Goal: Task Accomplishment & Management: Manage account settings

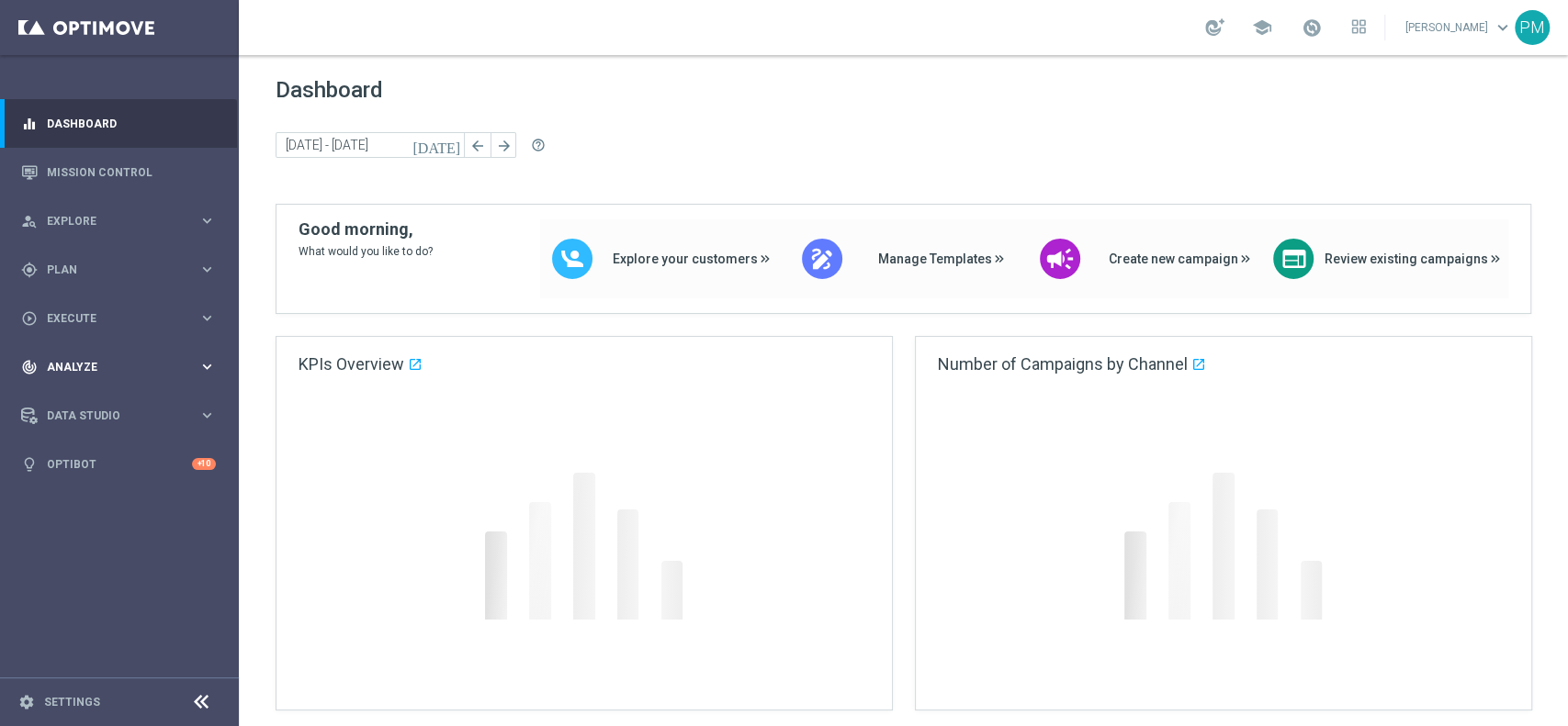
click at [97, 370] on span "Analyze" at bounding box center [122, 368] width 151 height 11
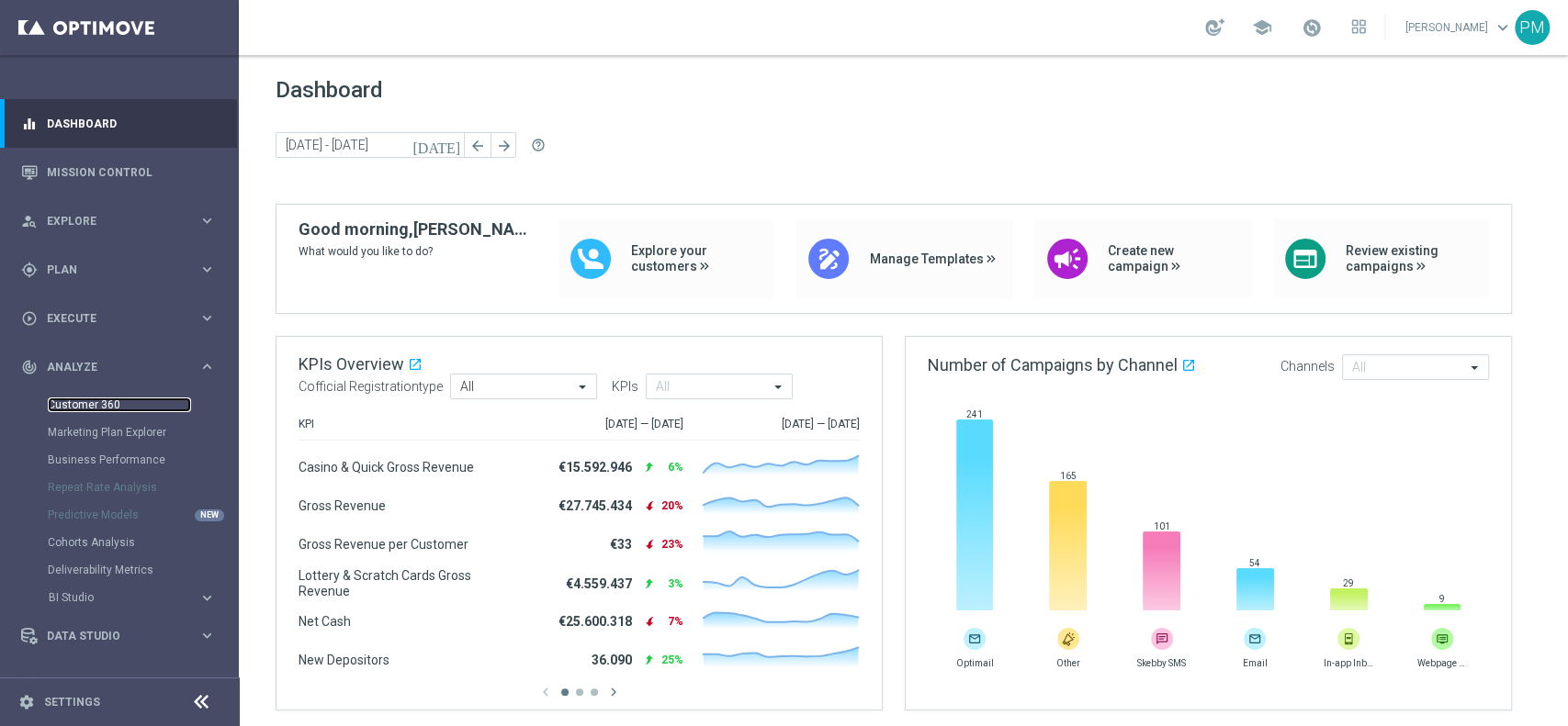
click at [96, 404] on link "Customer 360" at bounding box center [119, 405] width 143 height 15
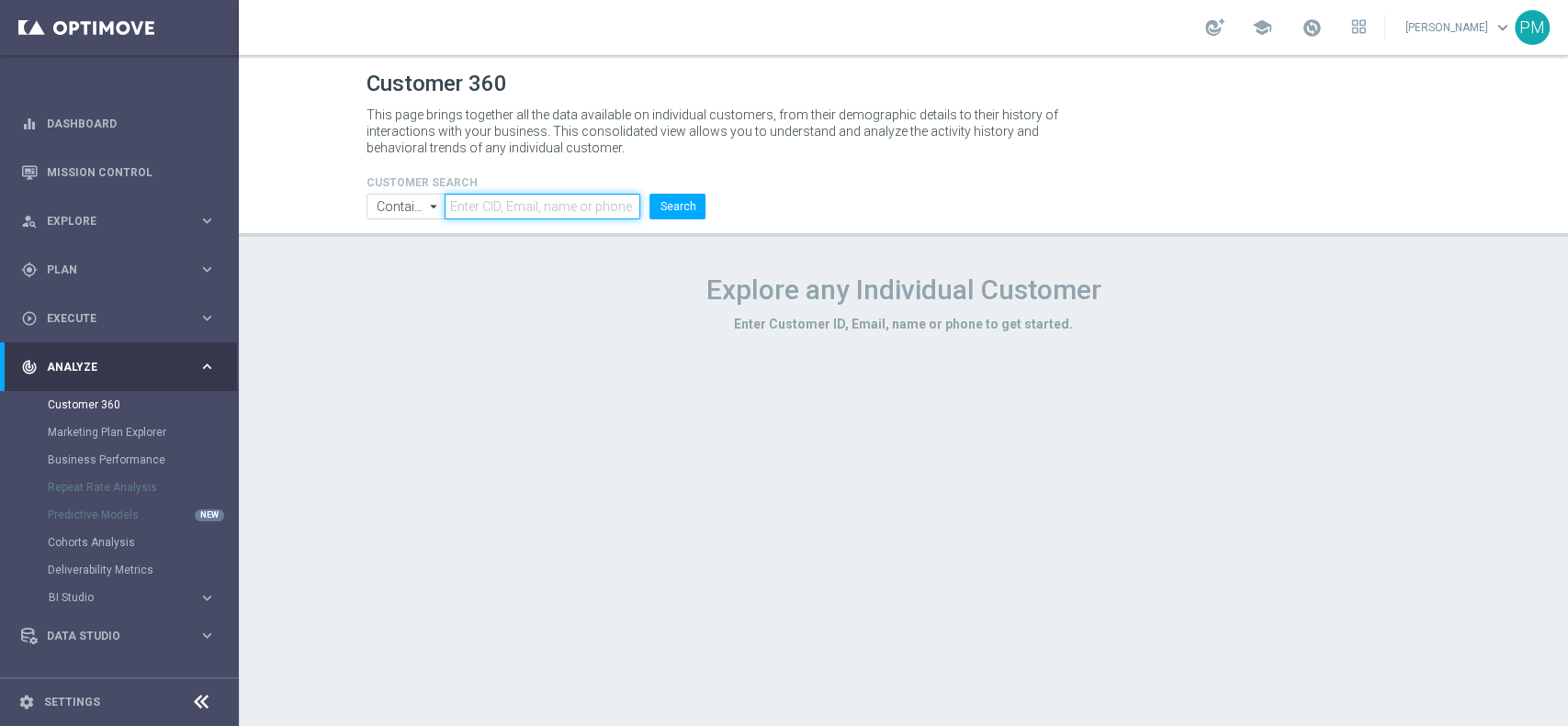
click at [549, 211] on input "text" at bounding box center [543, 206] width 196 height 25
paste input "5084389129772919"
type input "5084389129772919"
click at [678, 205] on button "Search" at bounding box center [677, 206] width 56 height 25
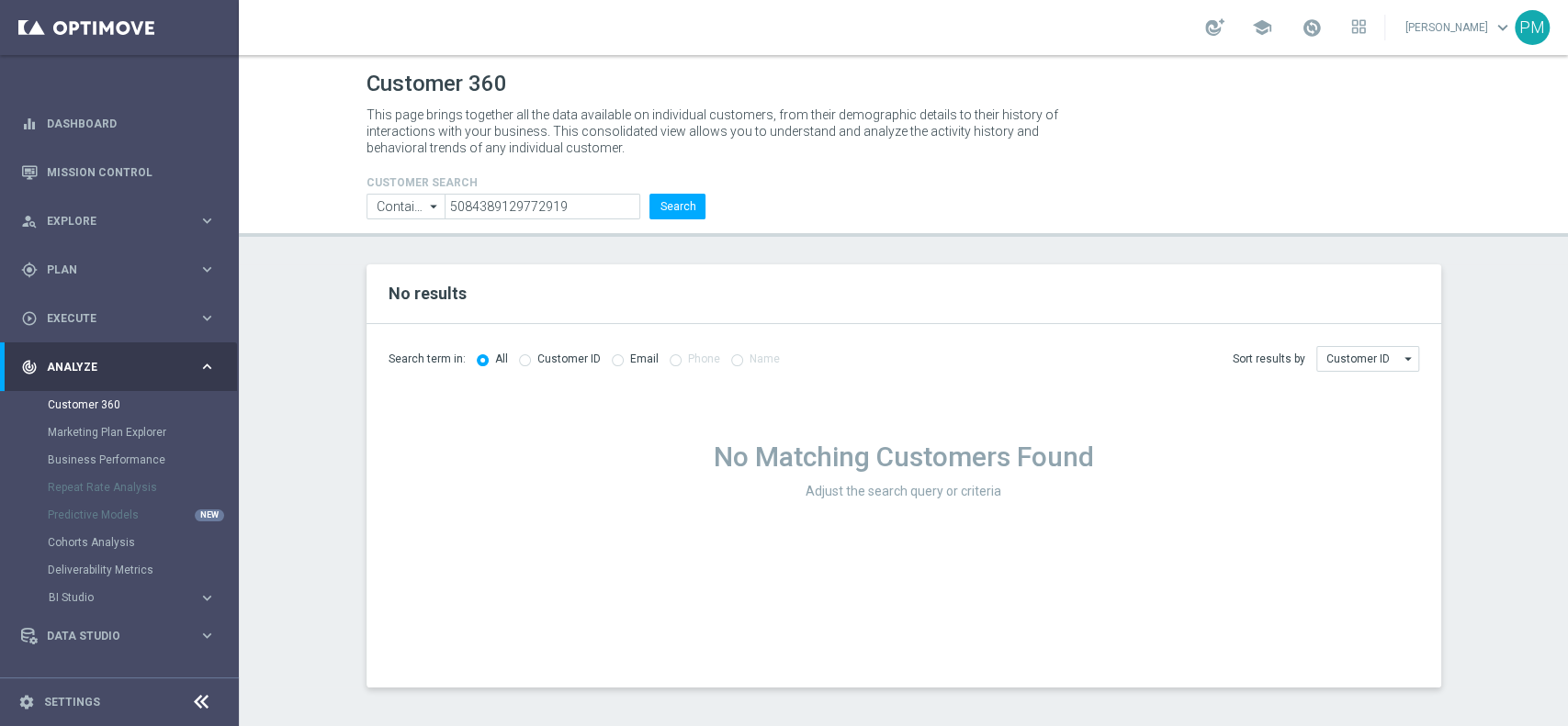
click at [521, 360] on input "radio" at bounding box center [525, 358] width 12 height 12
radio input "true"
radio input "false"
click at [683, 204] on button "Search" at bounding box center [677, 206] width 56 height 25
click at [426, 202] on icon "arrow_drop_down" at bounding box center [435, 206] width 19 height 24
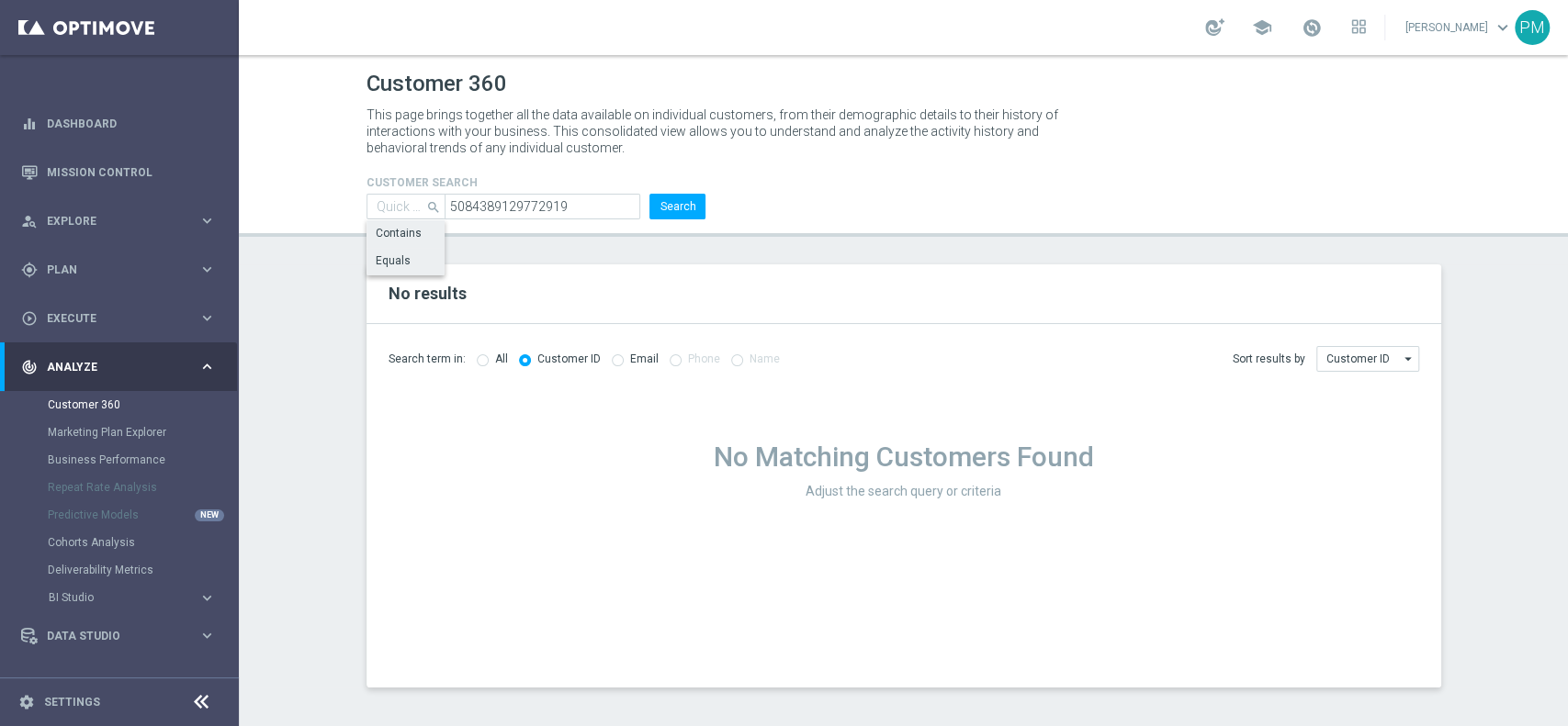
click at [419, 256] on div "Equals" at bounding box center [406, 260] width 80 height 25
type input "Equals"
click at [679, 206] on button "Search" at bounding box center [677, 206] width 56 height 25
click at [611, 361] on input "radio" at bounding box center [617, 358] width 12 height 12
radio input "true"
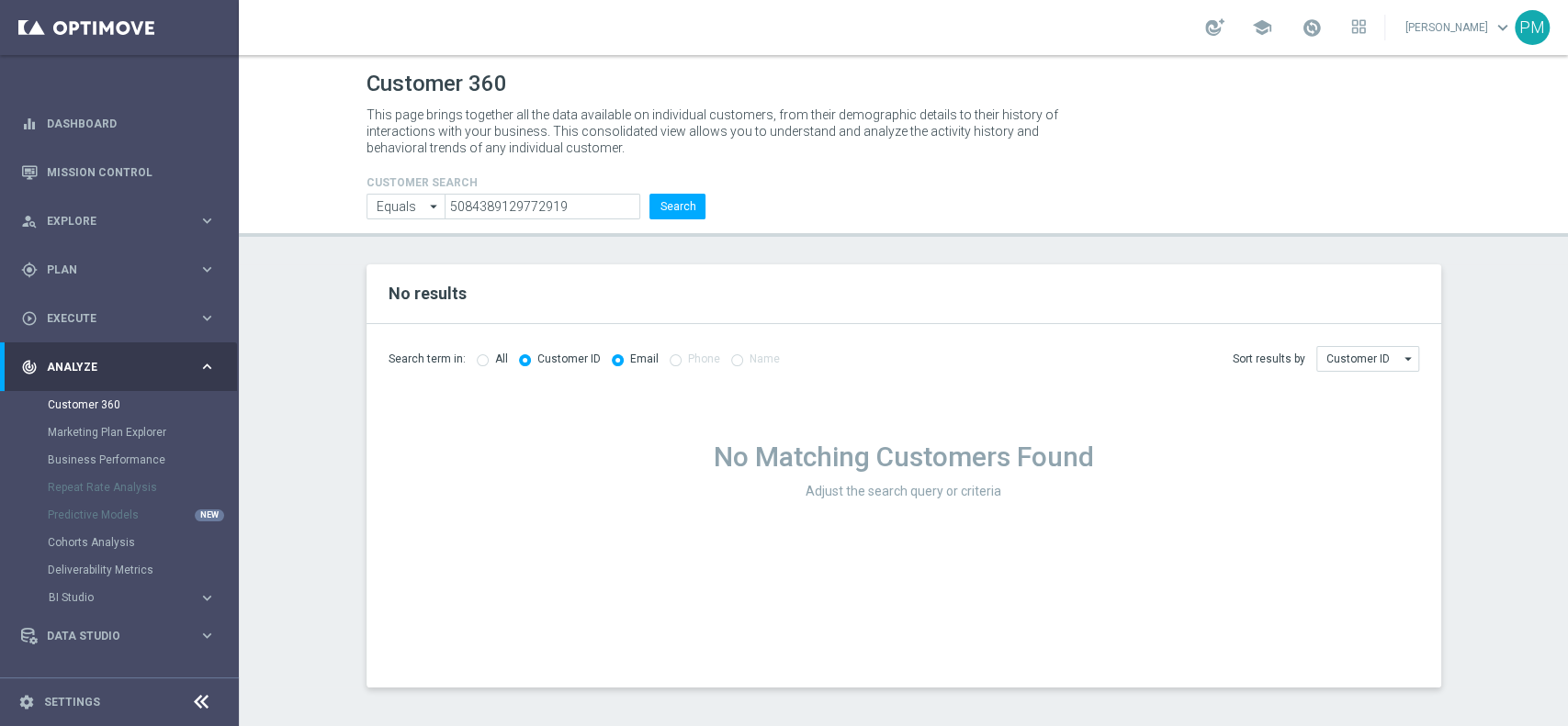
radio input "false"
click at [479, 360] on input "radio" at bounding box center [483, 358] width 12 height 12
radio input "true"
radio input "false"
click at [700, 205] on button "Search" at bounding box center [677, 206] width 56 height 25
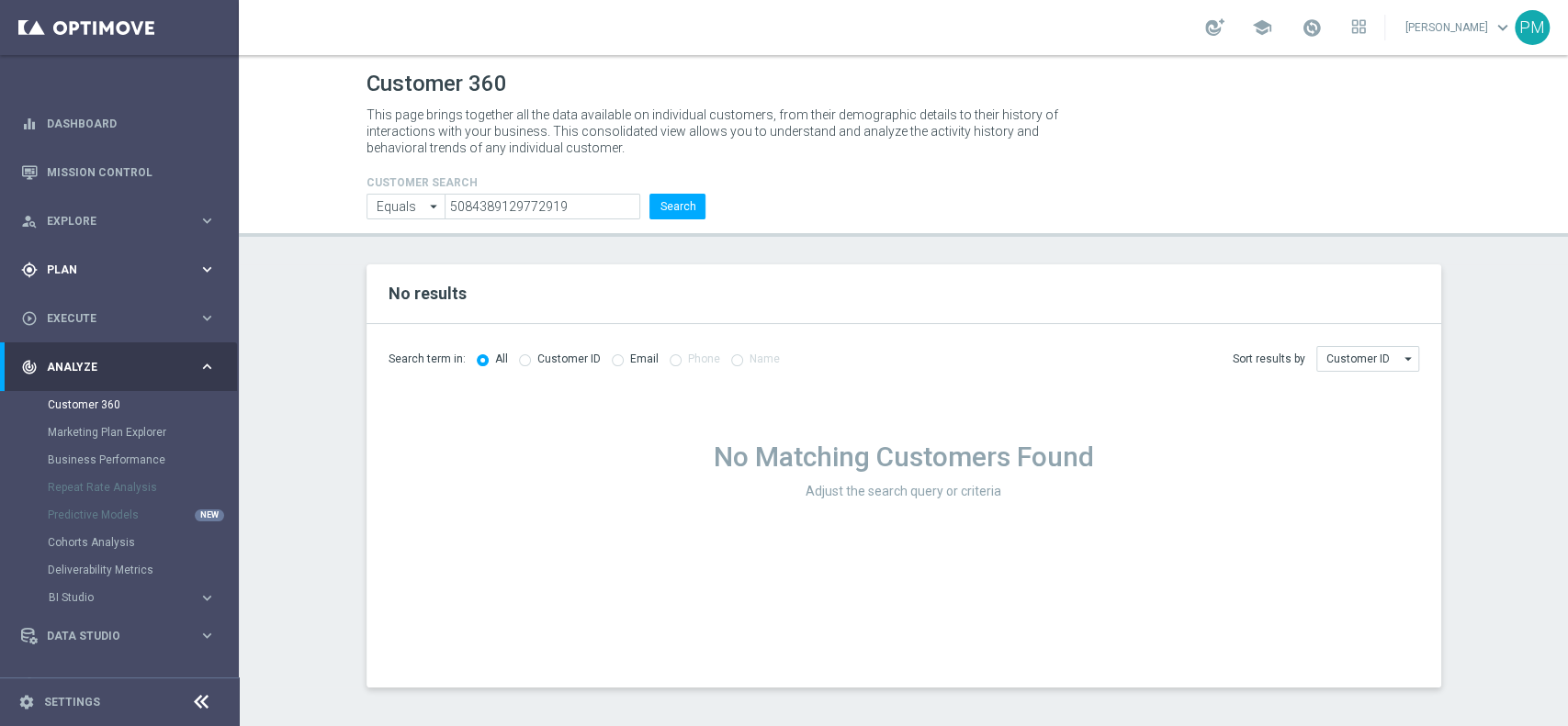
click at [87, 264] on span "Plan" at bounding box center [122, 270] width 151 height 11
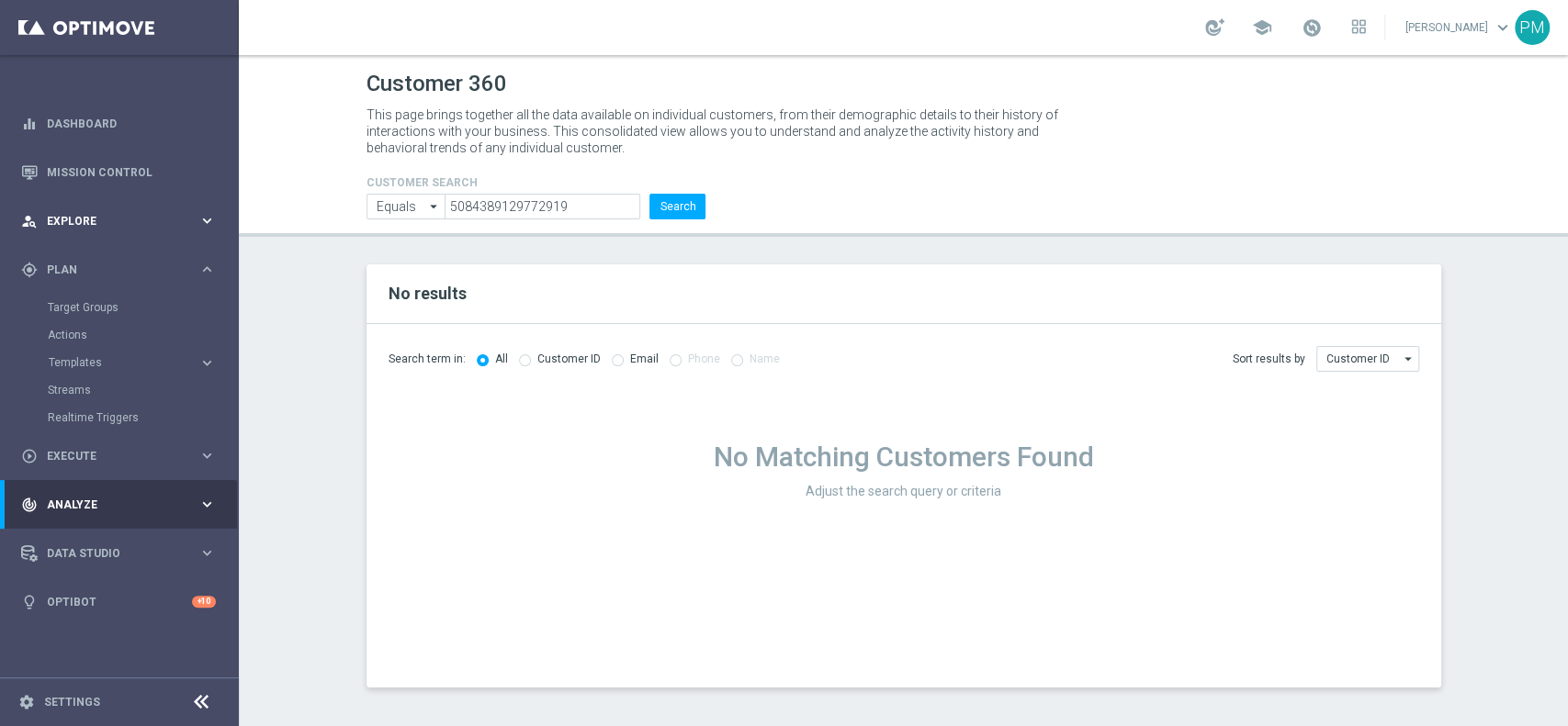
click at [94, 224] on span "Explore" at bounding box center [122, 221] width 151 height 11
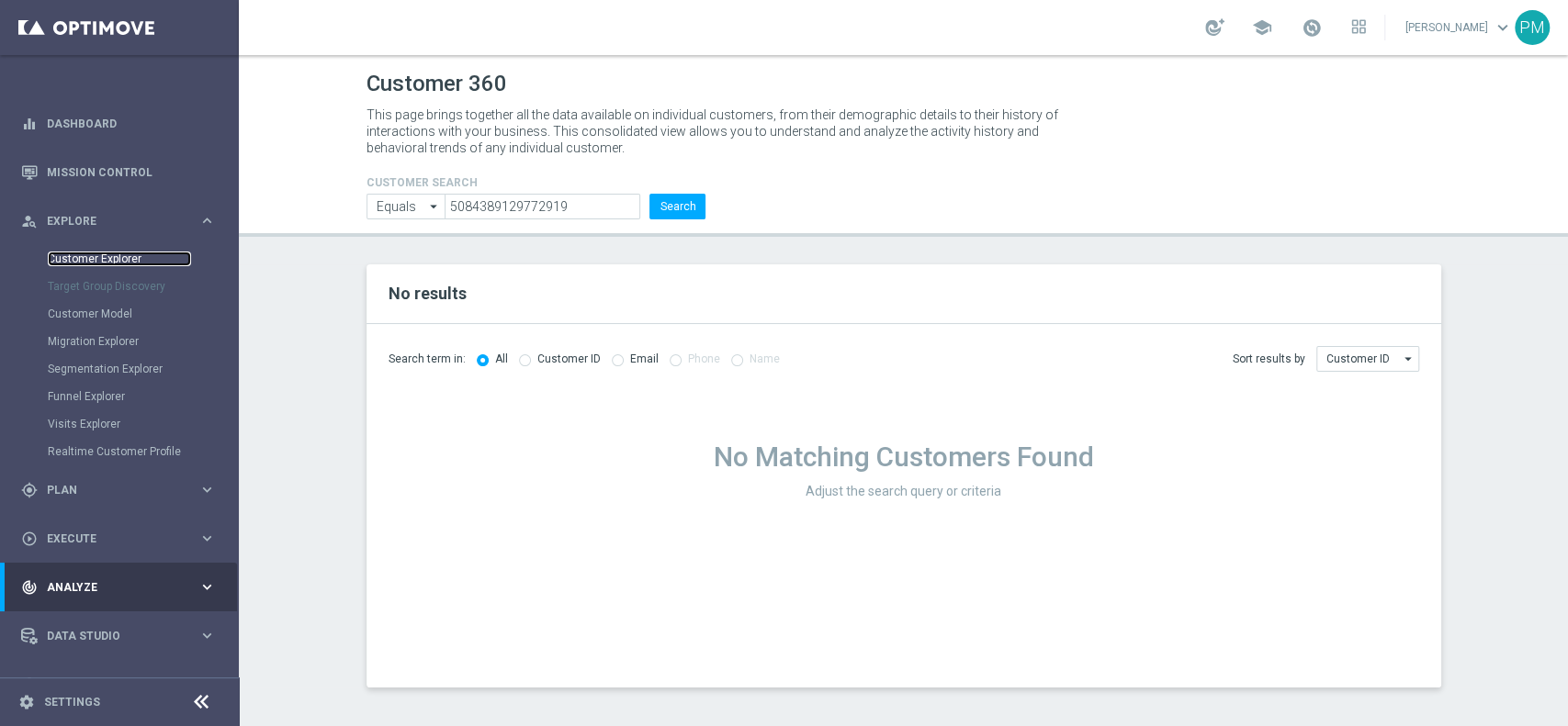
click at [85, 260] on link "Customer Explorer" at bounding box center [119, 260] width 143 height 15
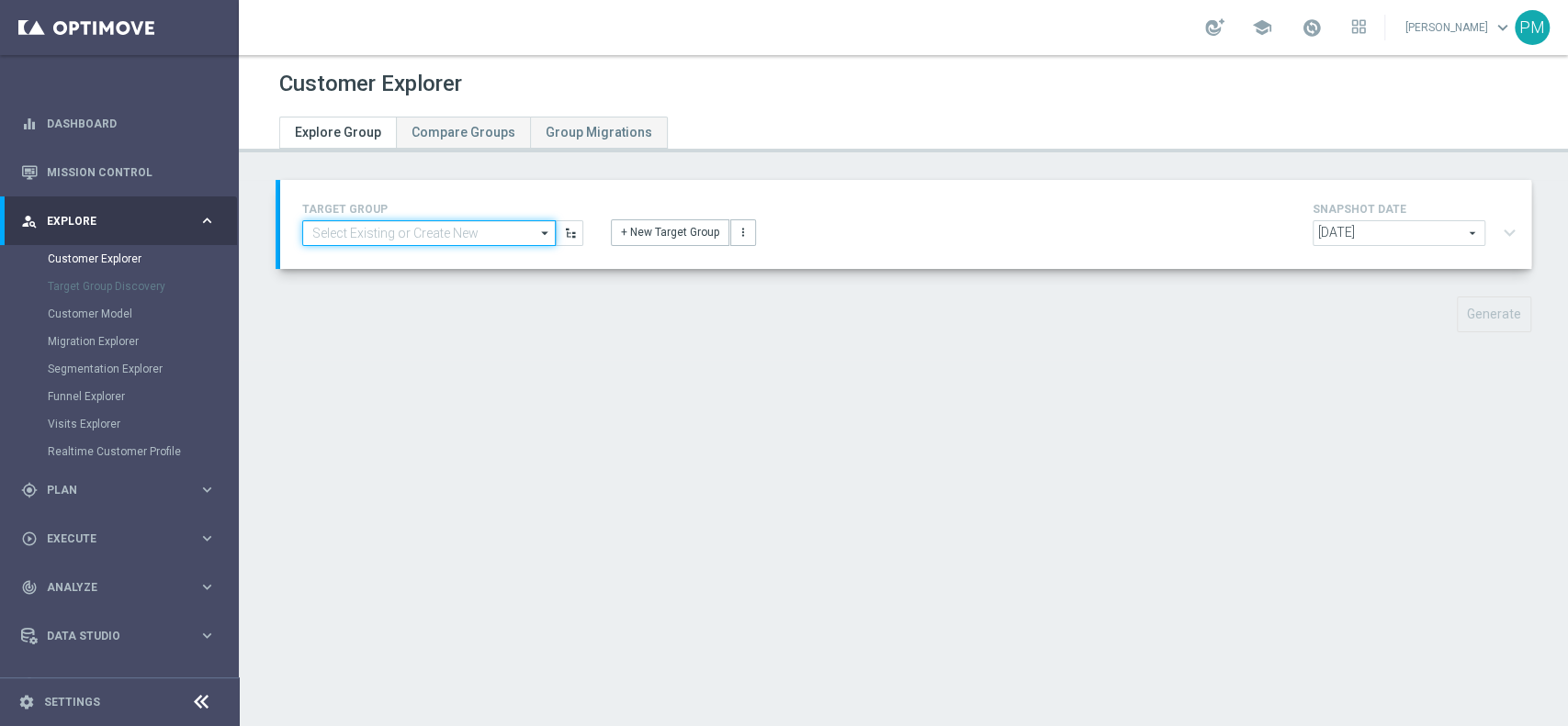
click at [461, 226] on input at bounding box center [429, 232] width 254 height 25
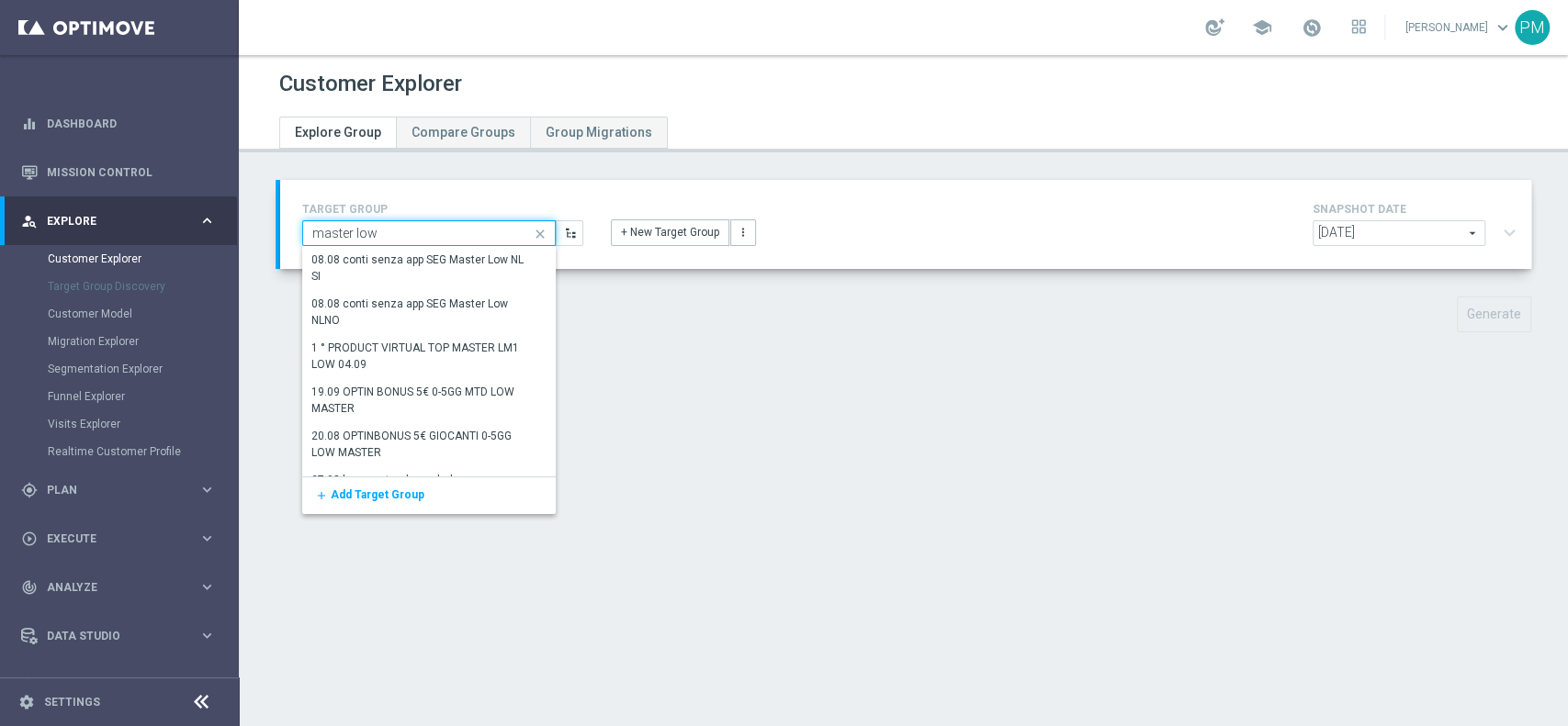
type input "master low"
click at [384, 230] on input "master low" at bounding box center [429, 232] width 254 height 25
click at [81, 494] on span "Plan" at bounding box center [122, 491] width 151 height 11
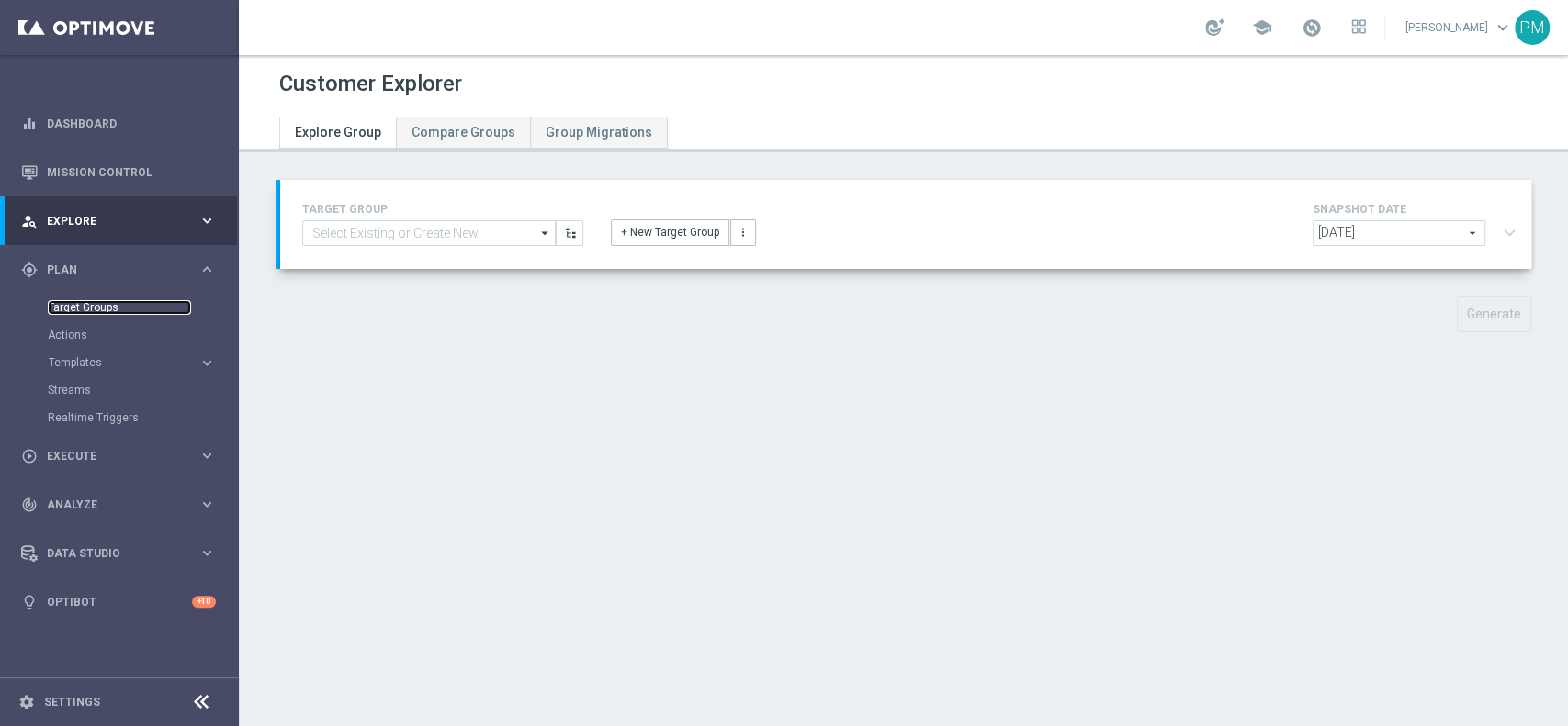
click at [94, 301] on link "Target Groups" at bounding box center [119, 308] width 143 height 15
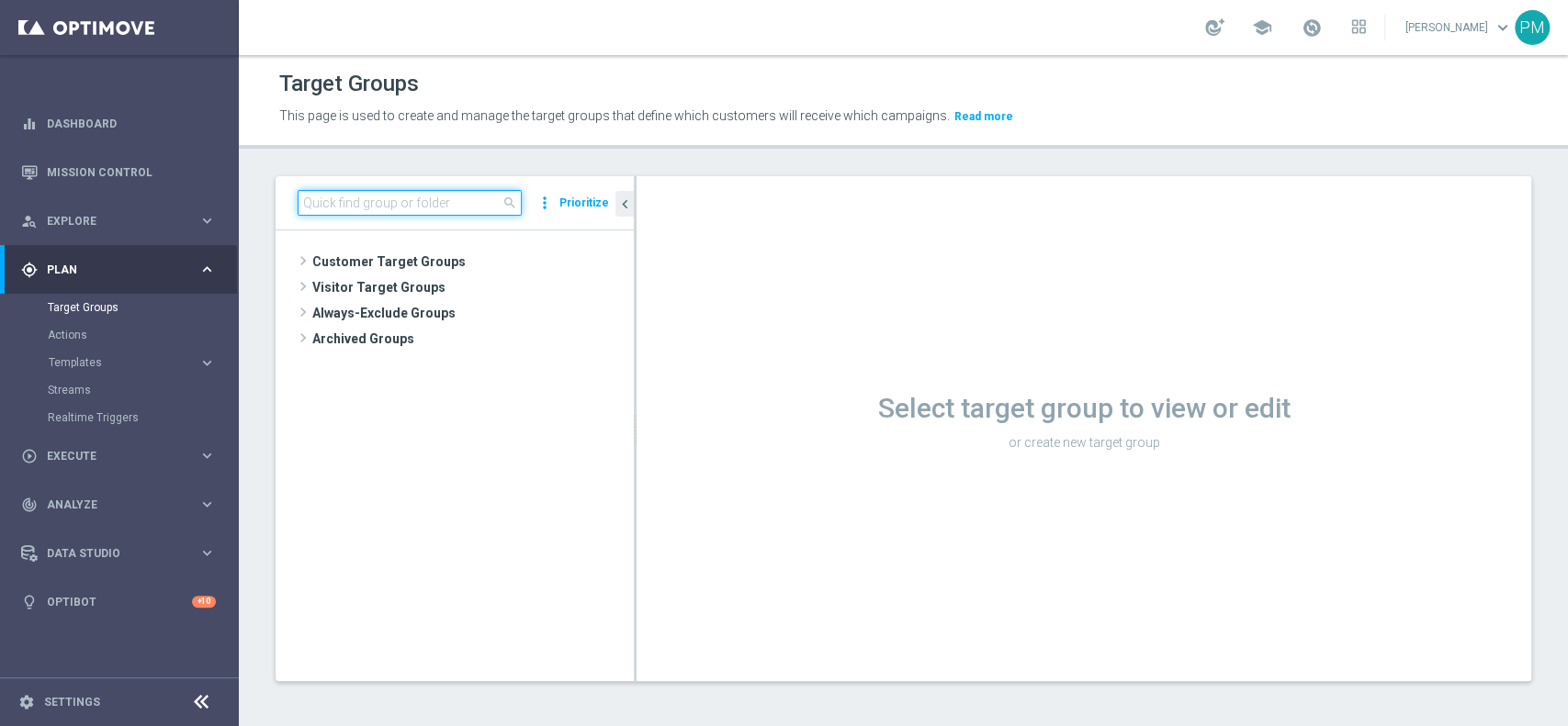
click at [468, 210] on input at bounding box center [409, 202] width 224 height 25
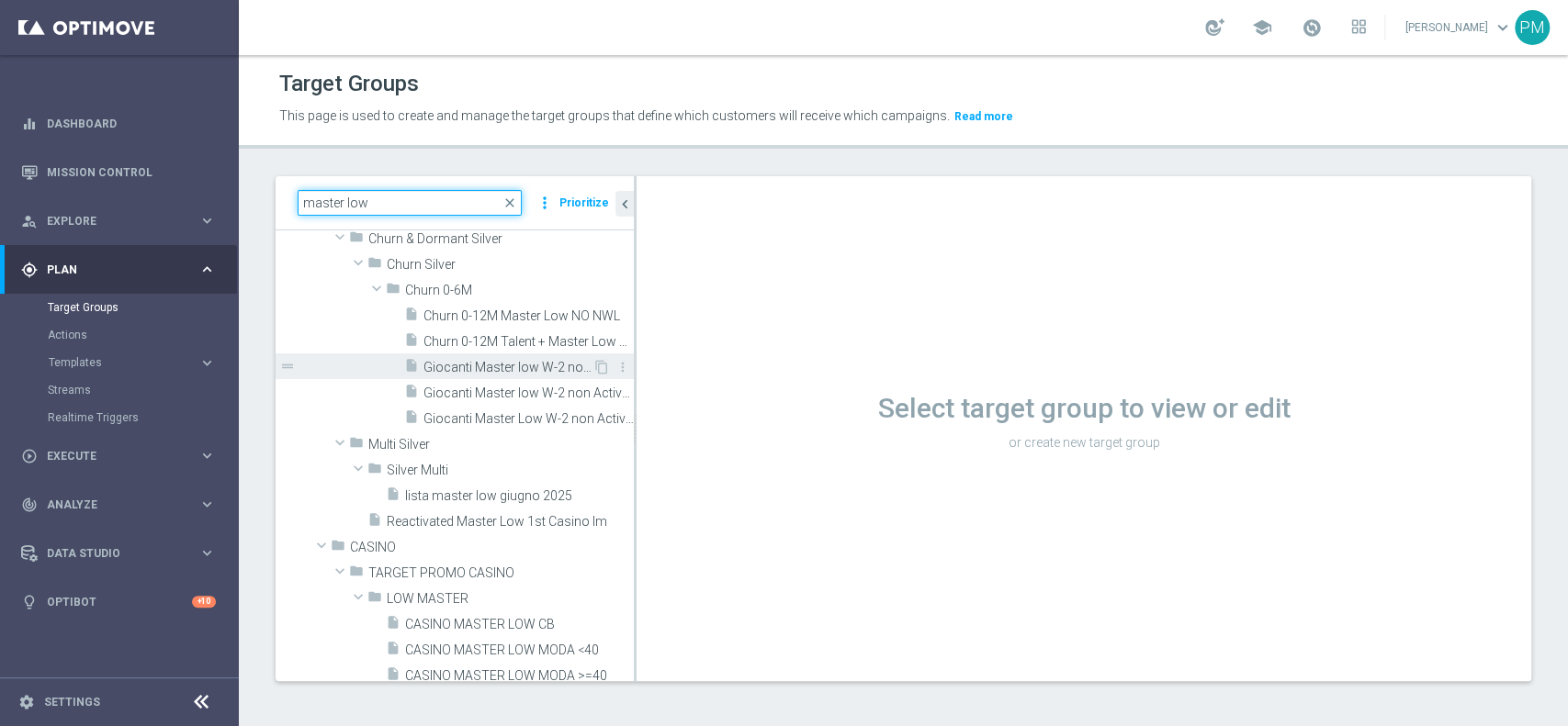
scroll to position [77, 0]
click at [303, 200] on input "master low" at bounding box center [409, 202] width 224 height 25
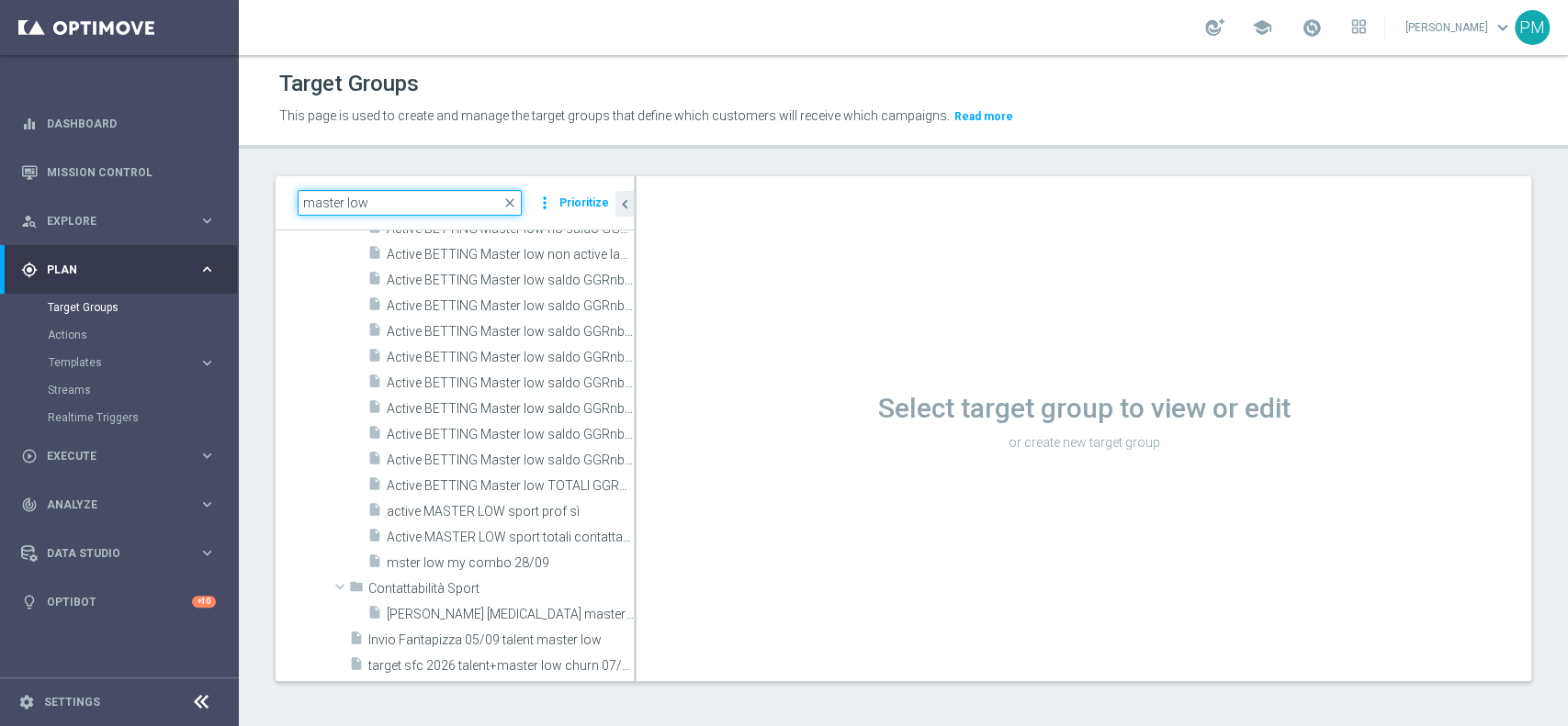
scroll to position [2926, 0]
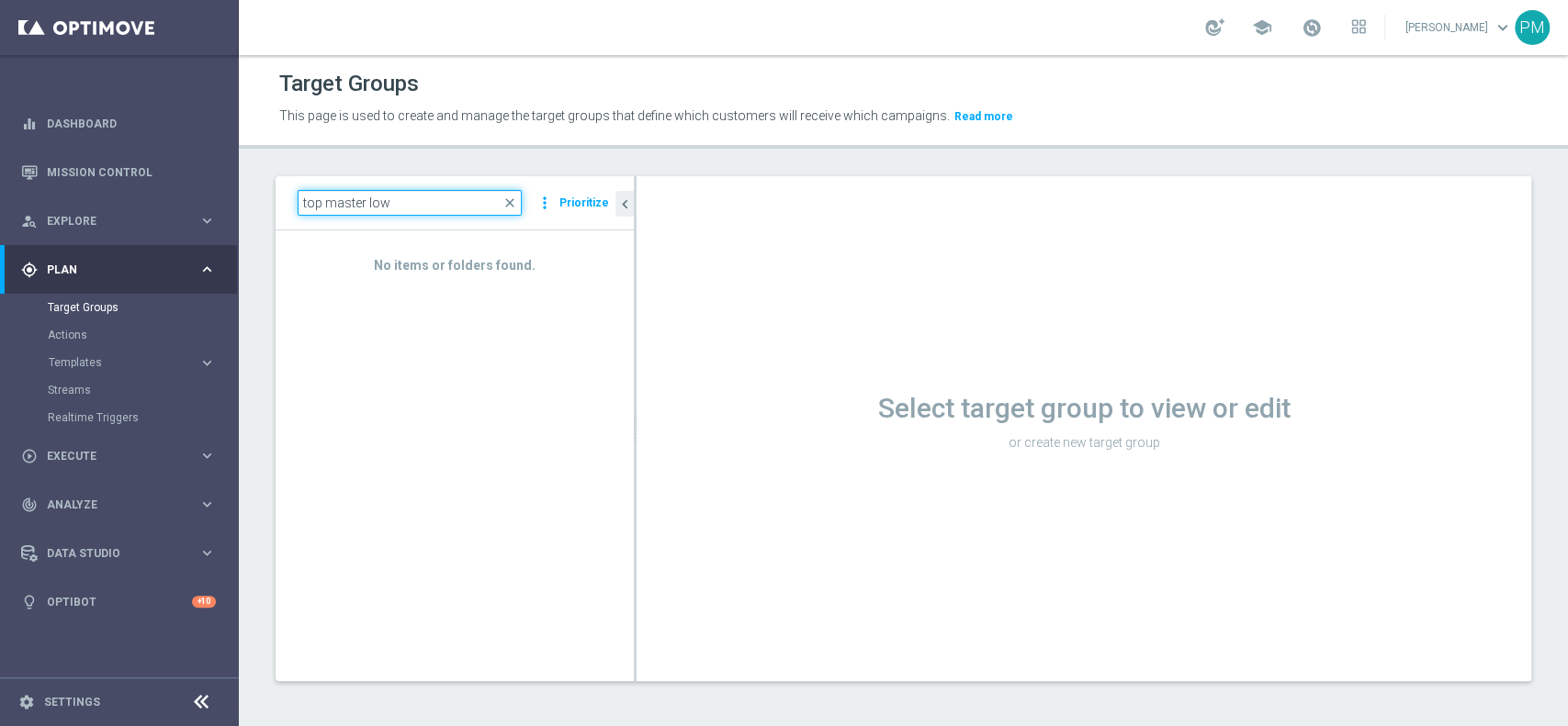
click at [376, 201] on input "top master low" at bounding box center [409, 202] width 224 height 25
click at [376, 200] on input "top master low" at bounding box center [409, 202] width 224 height 25
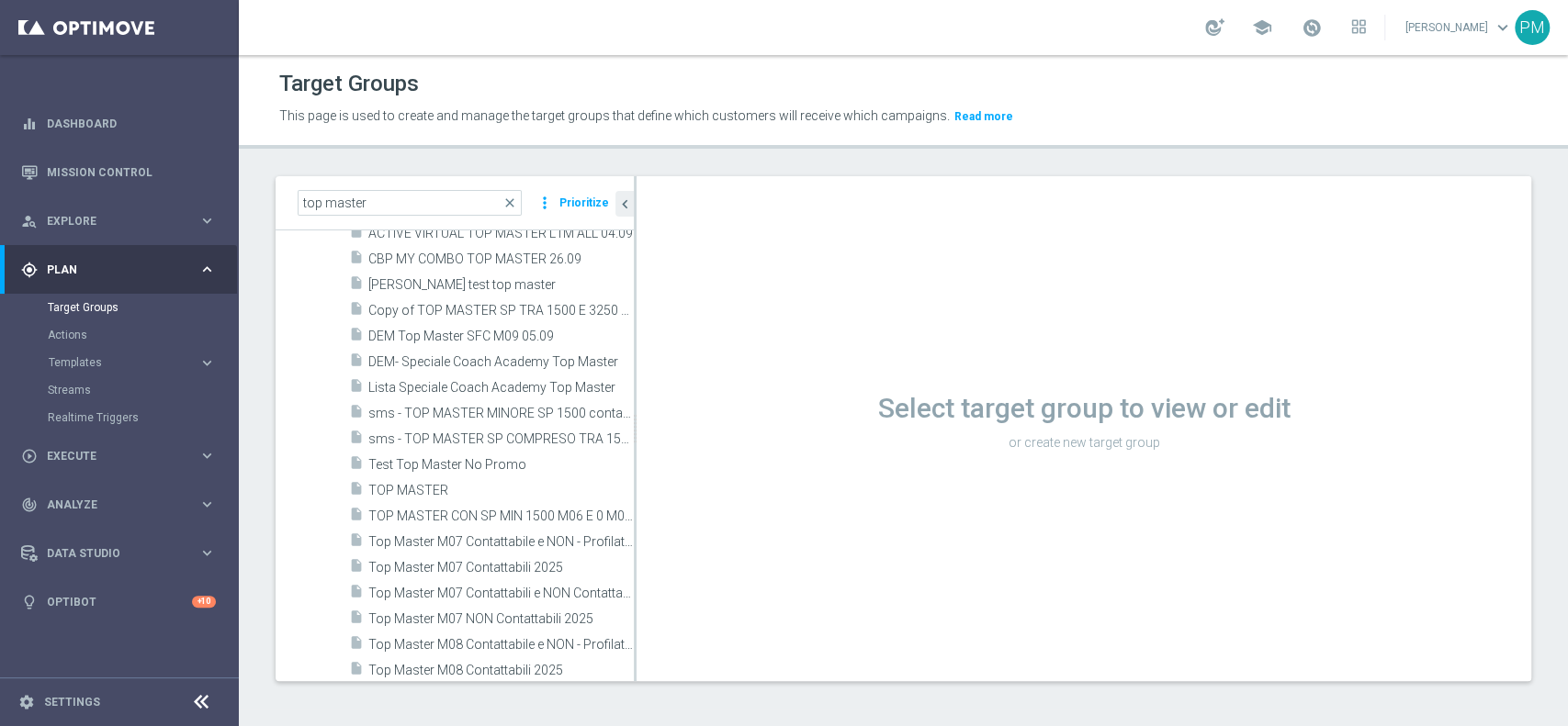
scroll to position [395, 0]
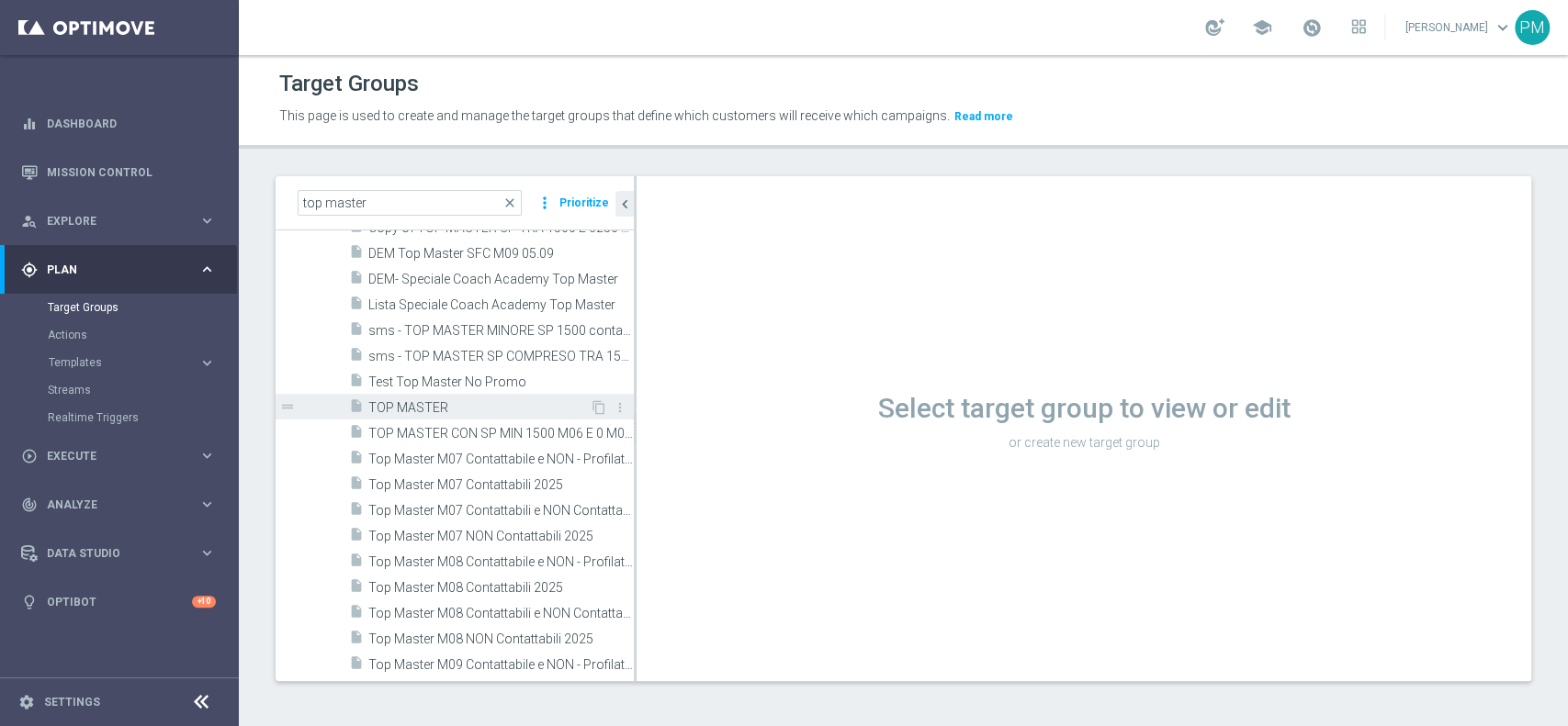
click at [437, 407] on span "TOP MASTER" at bounding box center [479, 408] width 221 height 16
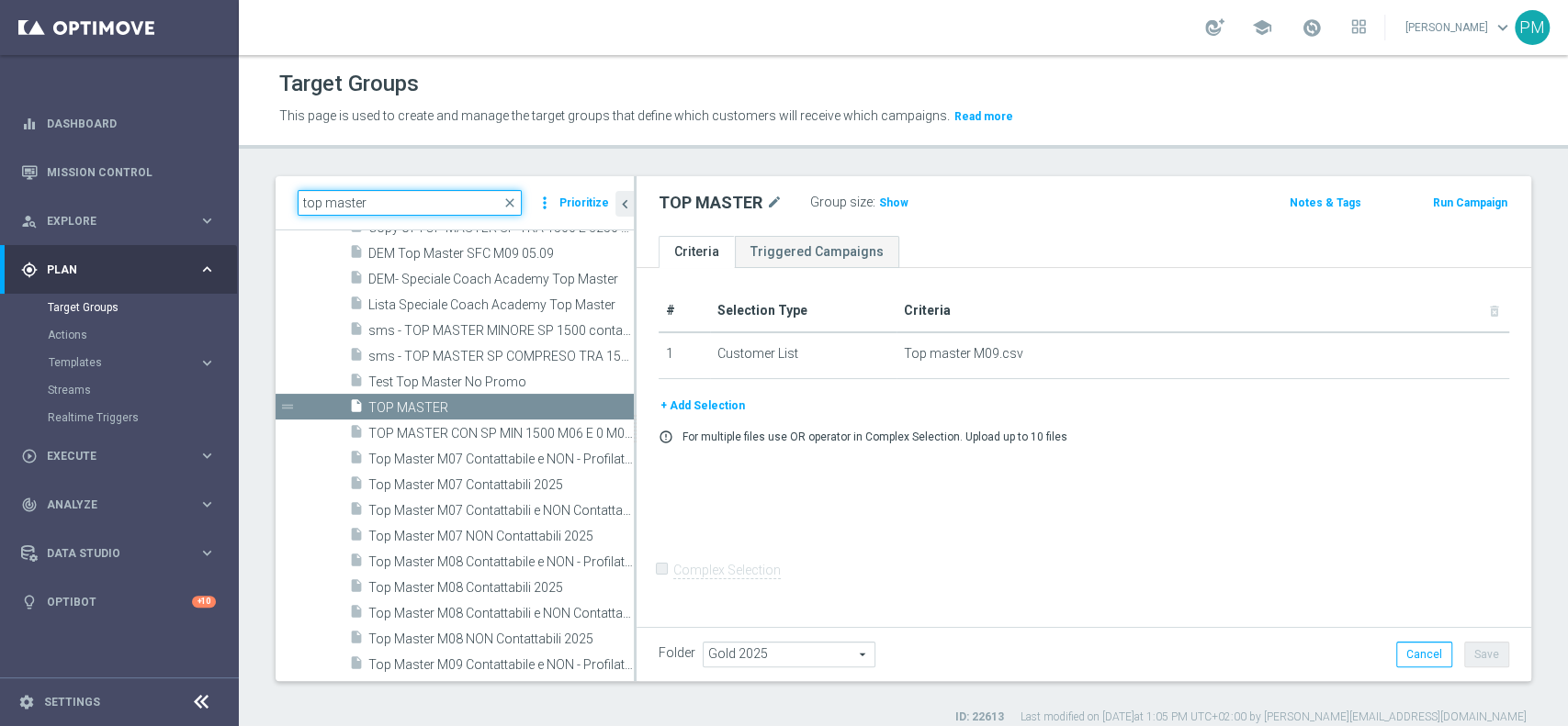
click at [340, 202] on input "top master" at bounding box center [409, 202] width 224 height 25
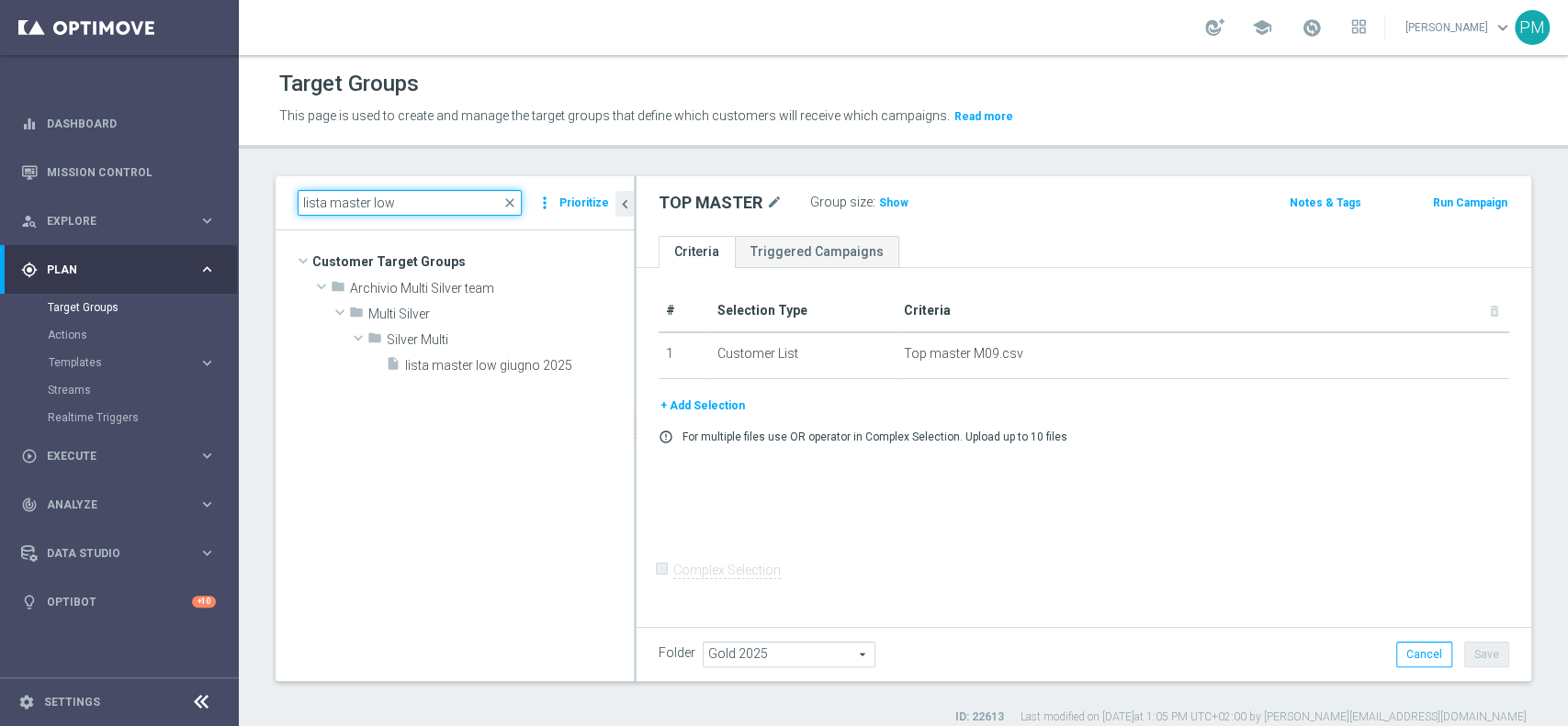
click at [385, 205] on input "lista master low" at bounding box center [409, 202] width 224 height 25
type input "l"
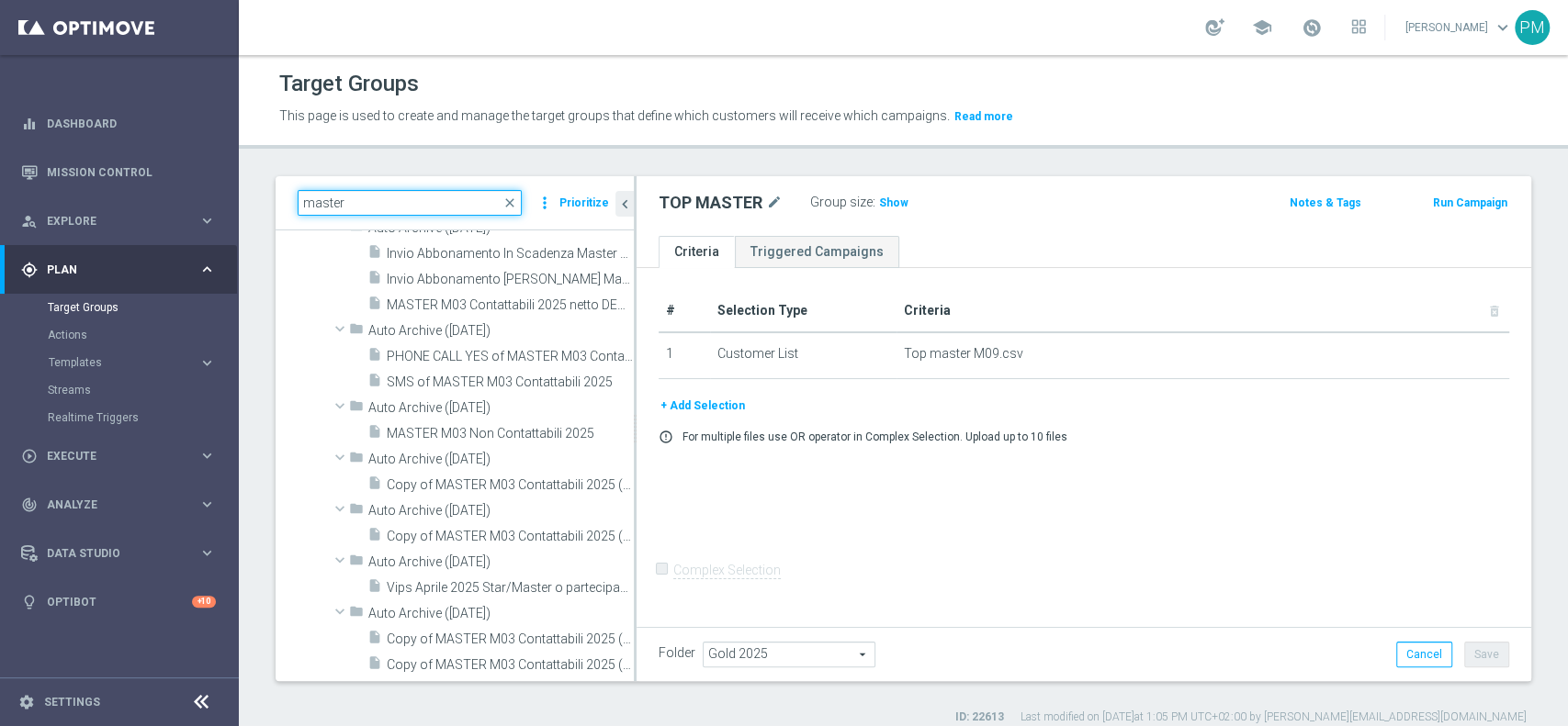
scroll to position [6757, 0]
type input "m"
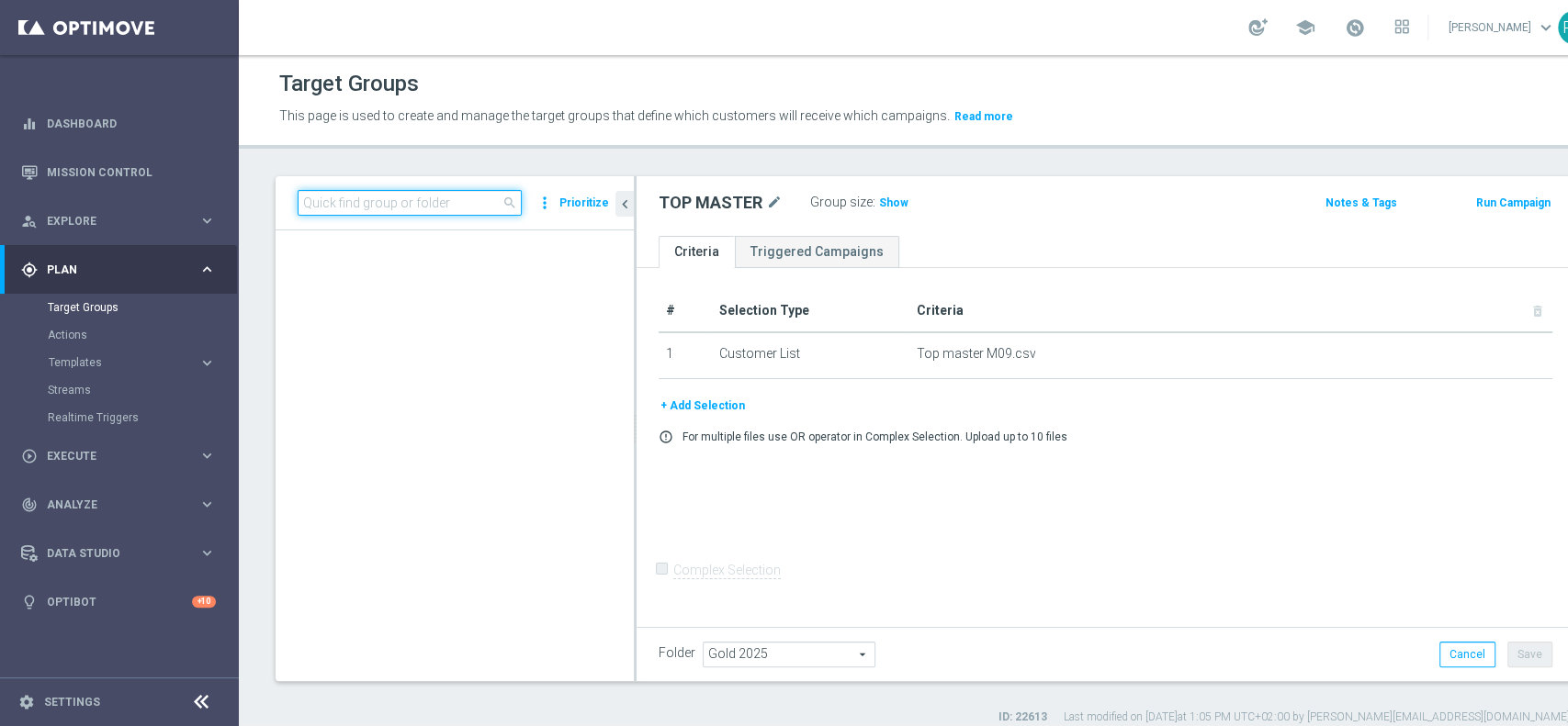
scroll to position [43971, 0]
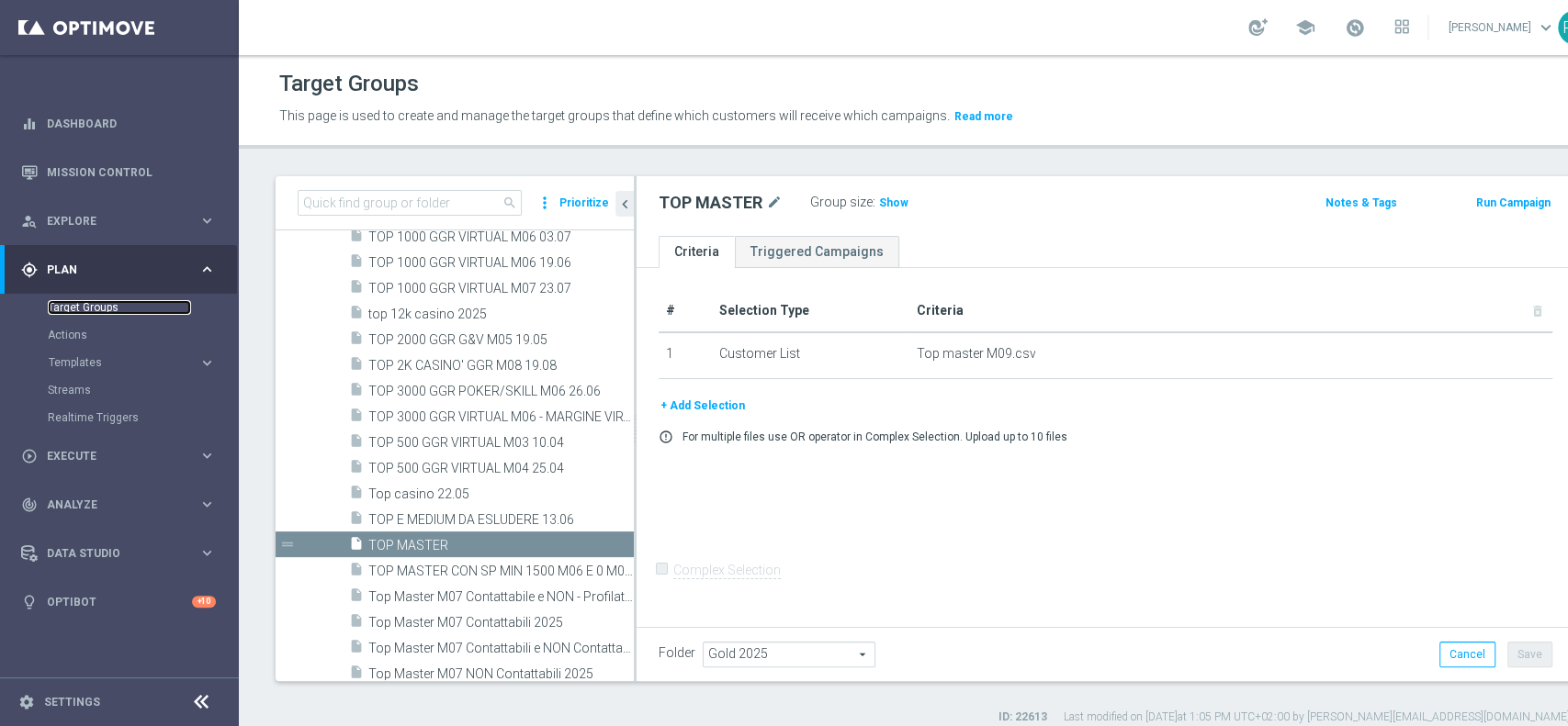
click at [83, 306] on link "Target Groups" at bounding box center [119, 308] width 143 height 15
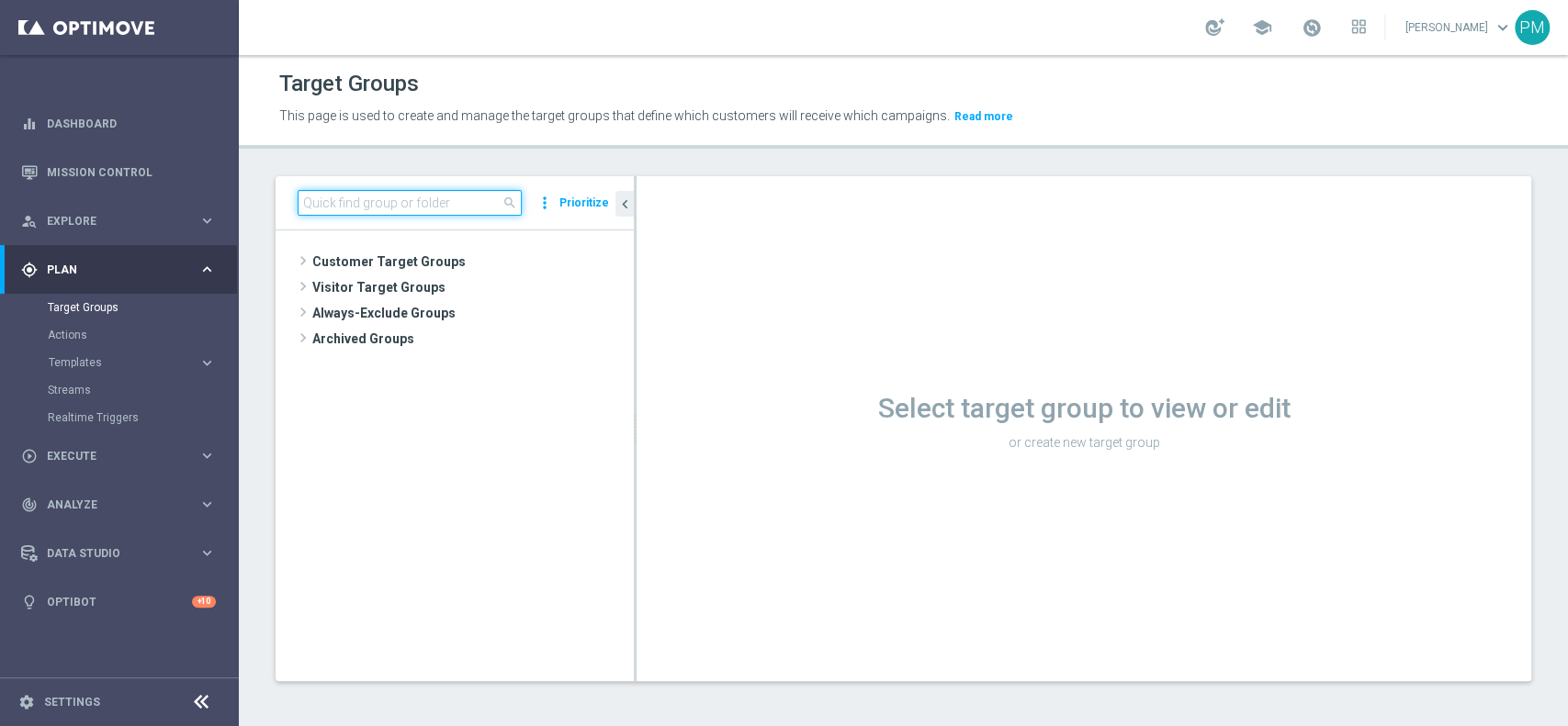
click at [404, 193] on input at bounding box center [409, 202] width 224 height 25
paste input "Reactivated Talent Activity days"
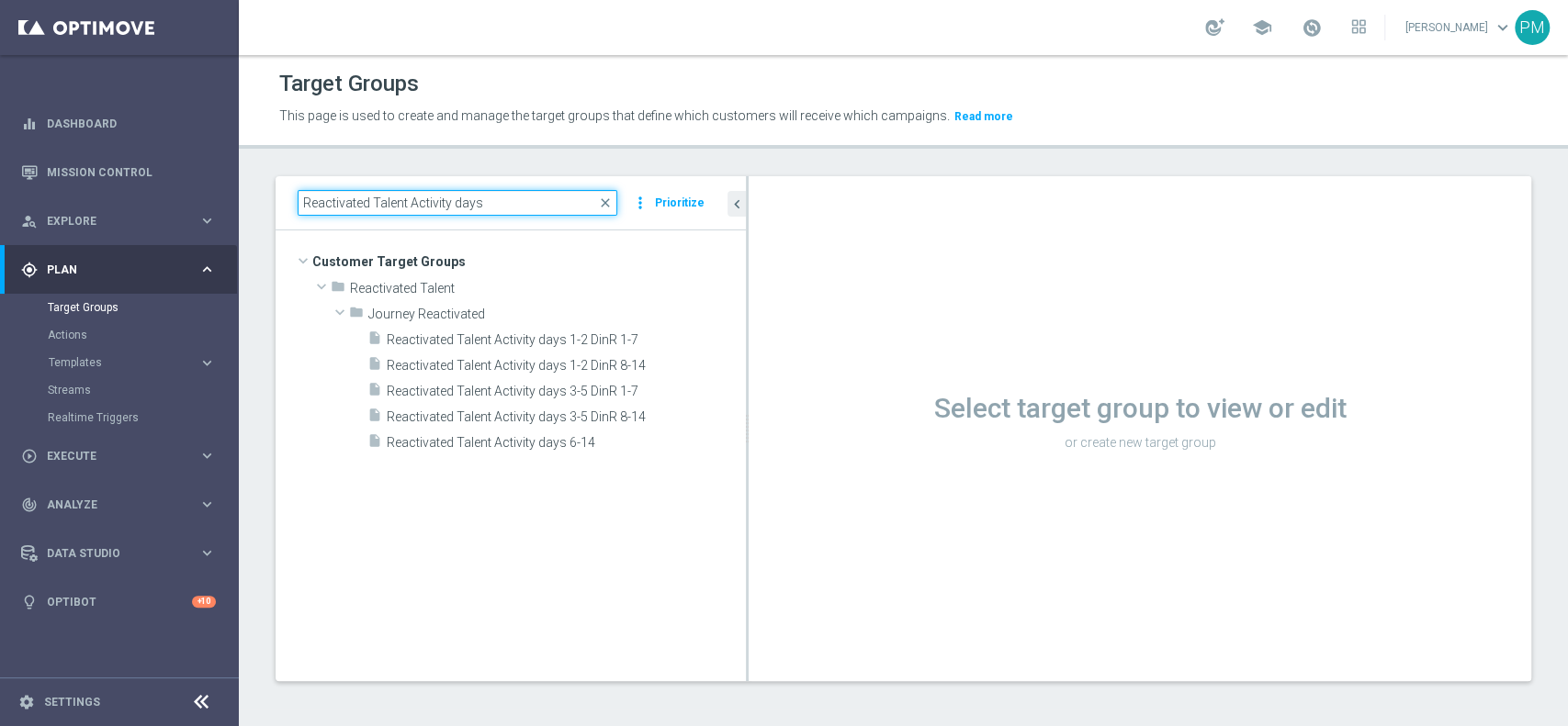
drag, startPoint x: 635, startPoint y: 291, endPoint x: 747, endPoint y: 289, distance: 112.0
click at [747, 289] on div at bounding box center [747, 428] width 3 height 505
type input "Reactivated Talent Activity days"
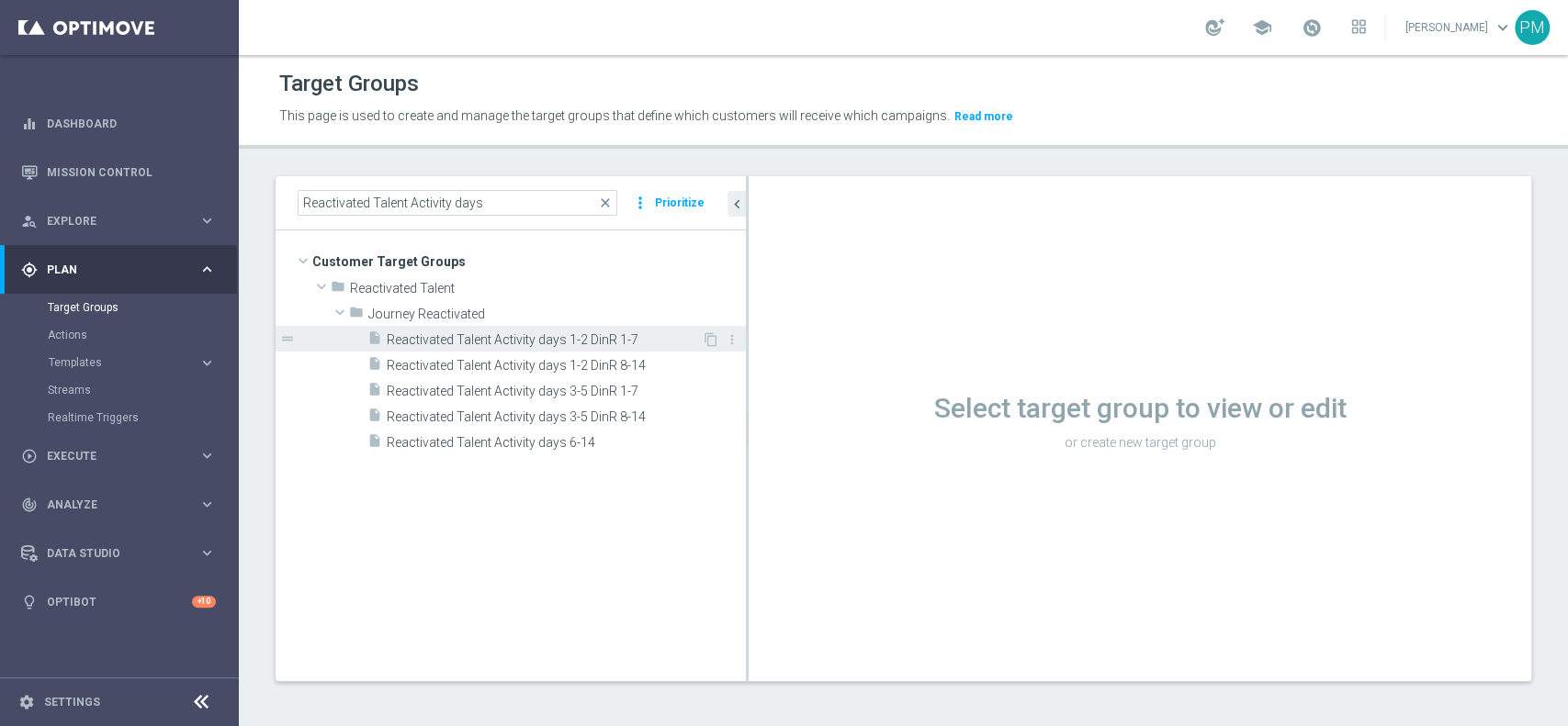
click at [507, 343] on span "Reactivated Talent Activity days 1-2 DinR 1-7" at bounding box center [544, 340] width 315 height 16
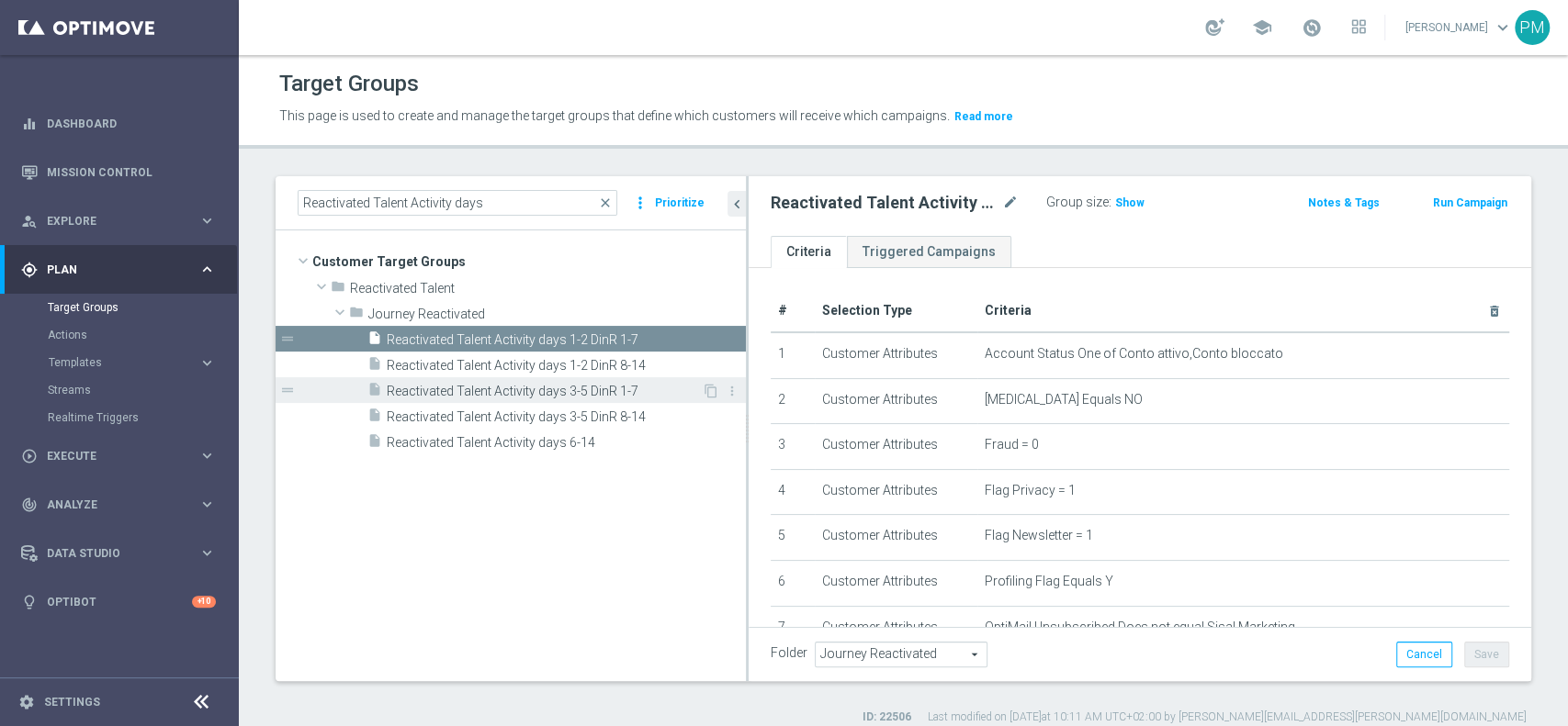
click at [459, 390] on span "Reactivated Talent Activity days 3-5 DinR 1-7" at bounding box center [544, 391] width 315 height 16
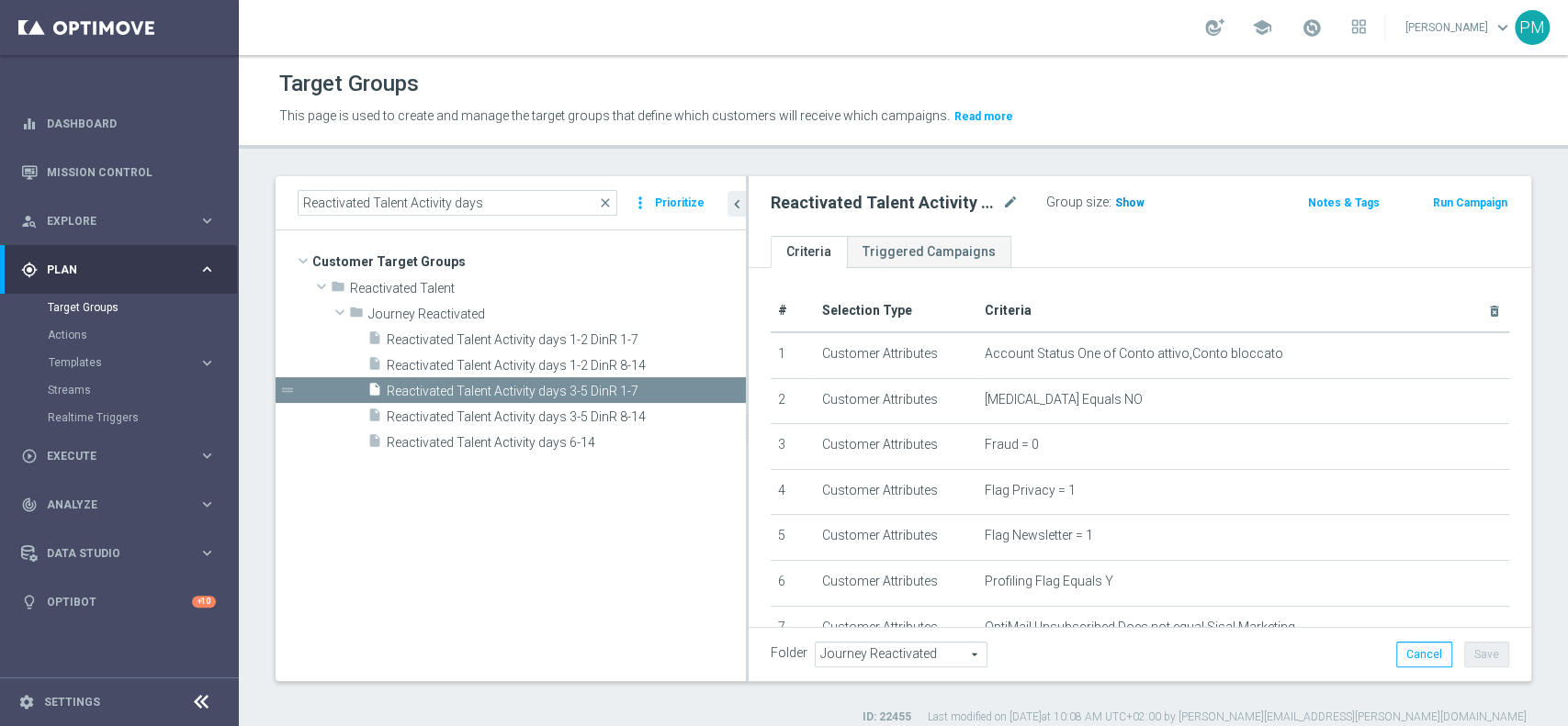
click at [1139, 205] on span "Show" at bounding box center [1130, 203] width 29 height 13
click at [556, 447] on span "Reactivated Talent Activity days 6-14" at bounding box center [544, 443] width 315 height 16
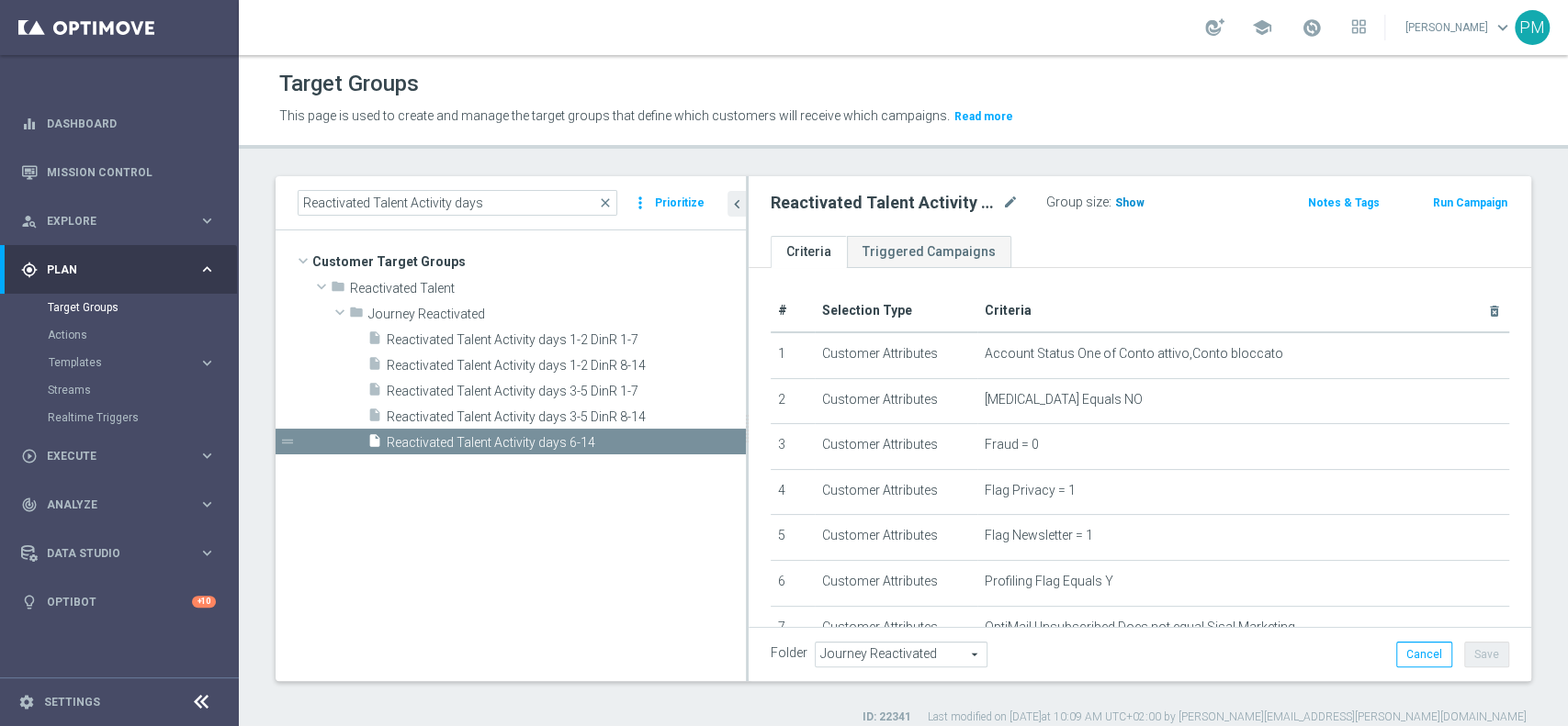
click at [1132, 197] on span "Show" at bounding box center [1130, 203] width 29 height 13
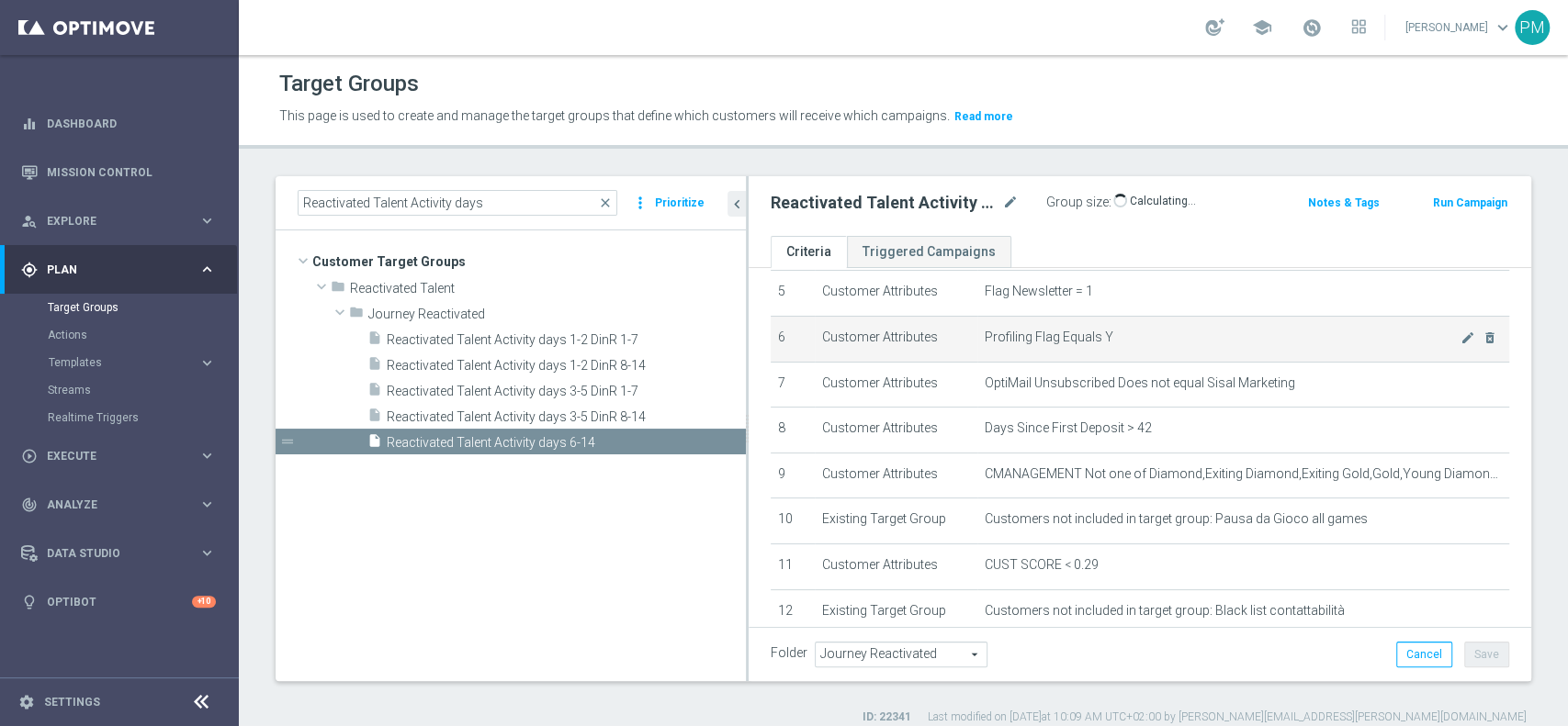
scroll to position [368, 0]
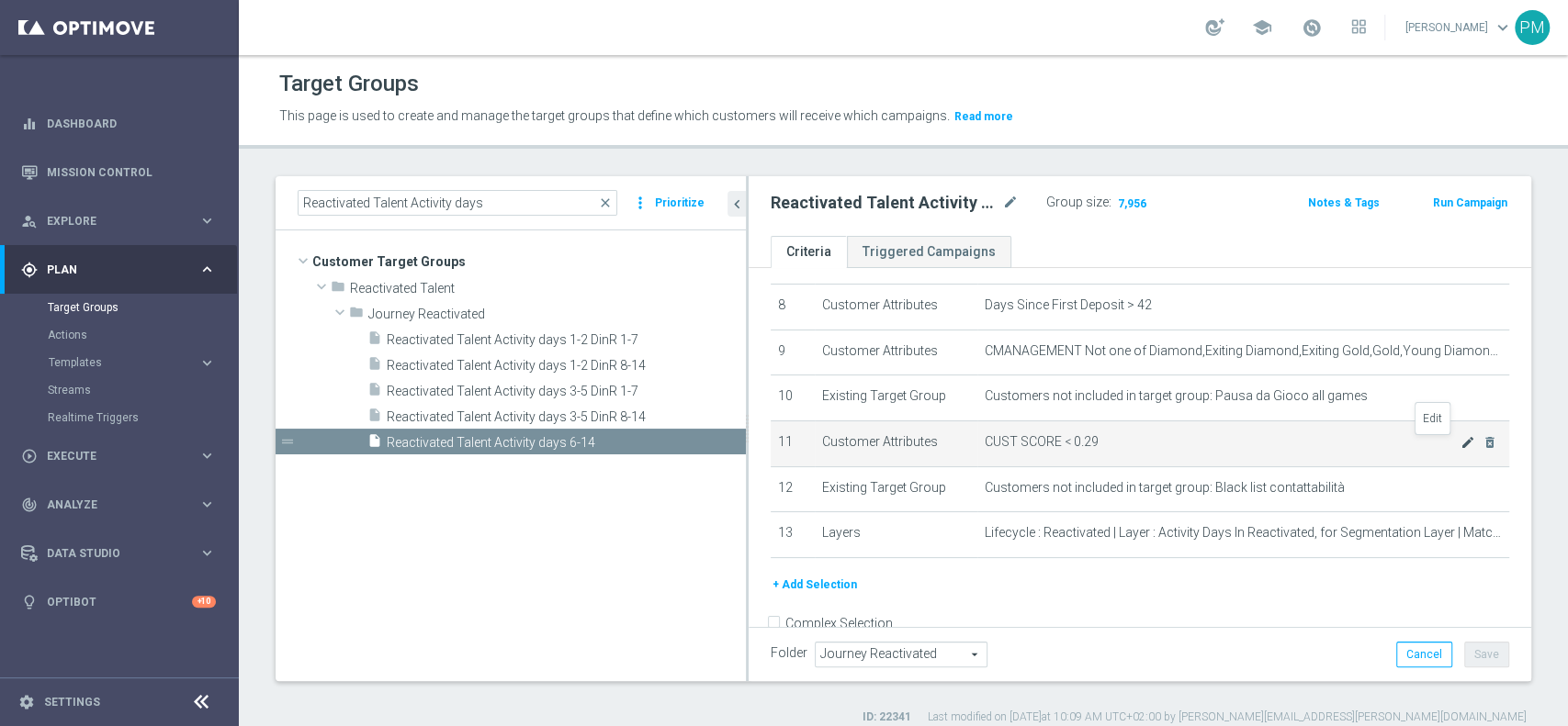
click at [1461, 449] on icon "mode_edit" at bounding box center [1468, 443] width 15 height 15
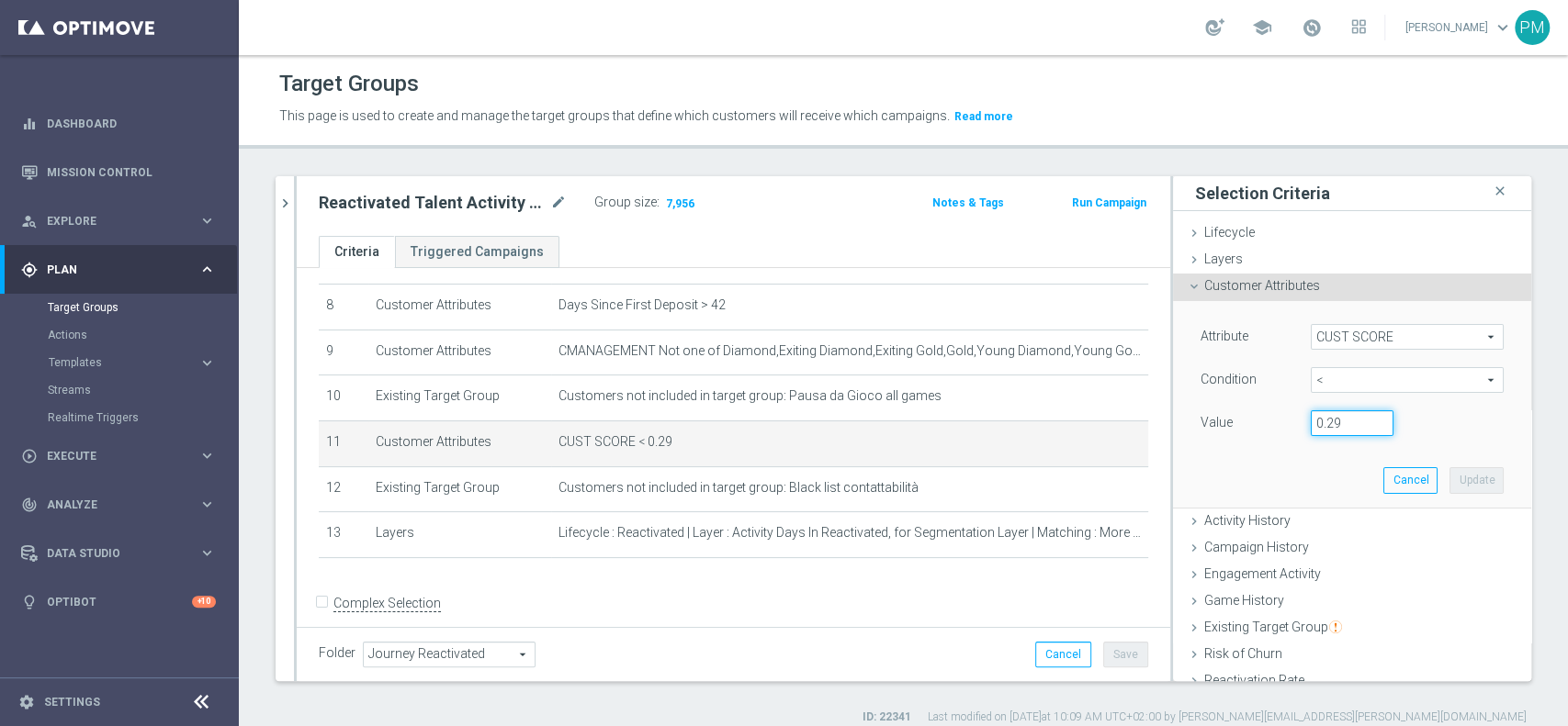
click at [1323, 418] on input "0.29" at bounding box center [1353, 423] width 83 height 25
type input "0.15"
click at [1449, 480] on button "Update" at bounding box center [1477, 480] width 55 height 25
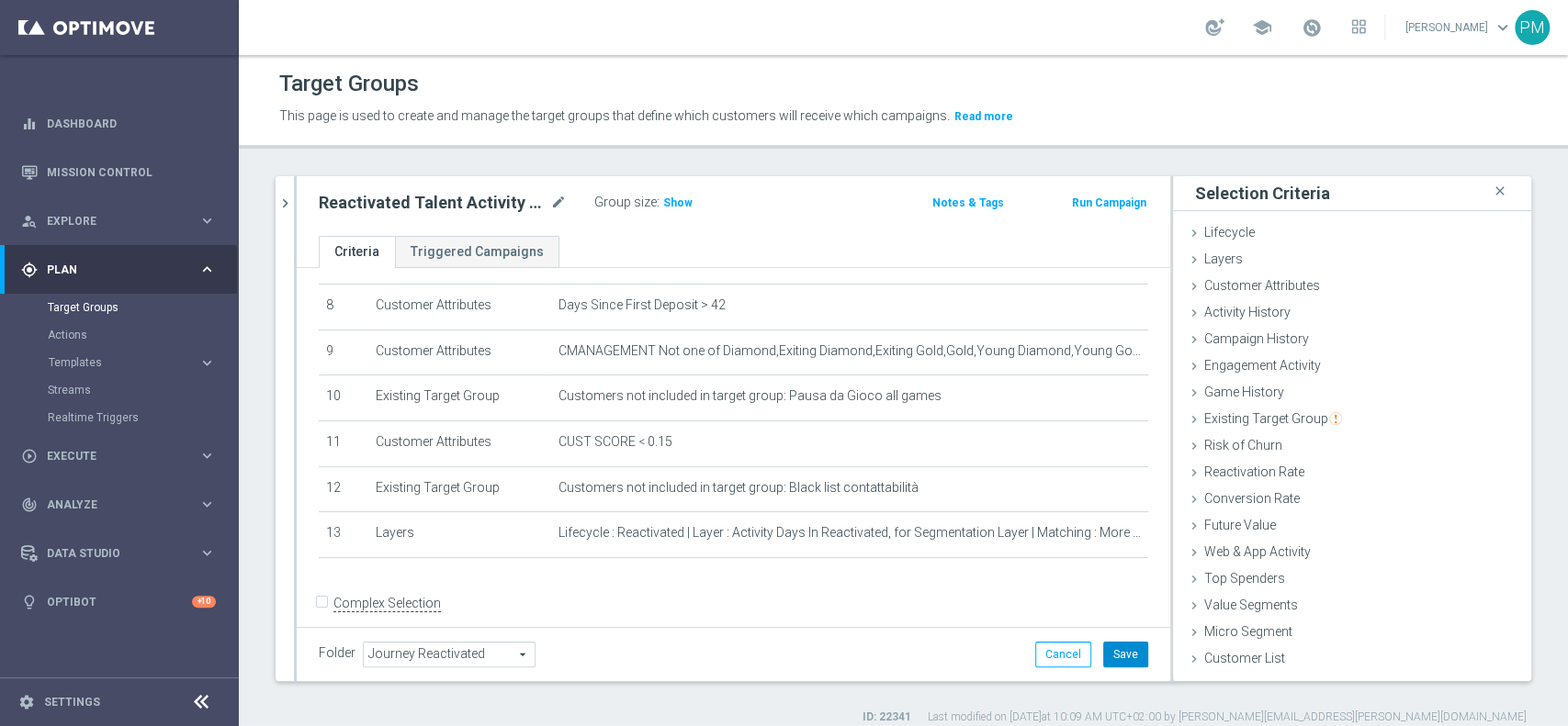
click at [1111, 658] on button "Save" at bounding box center [1126, 655] width 45 height 25
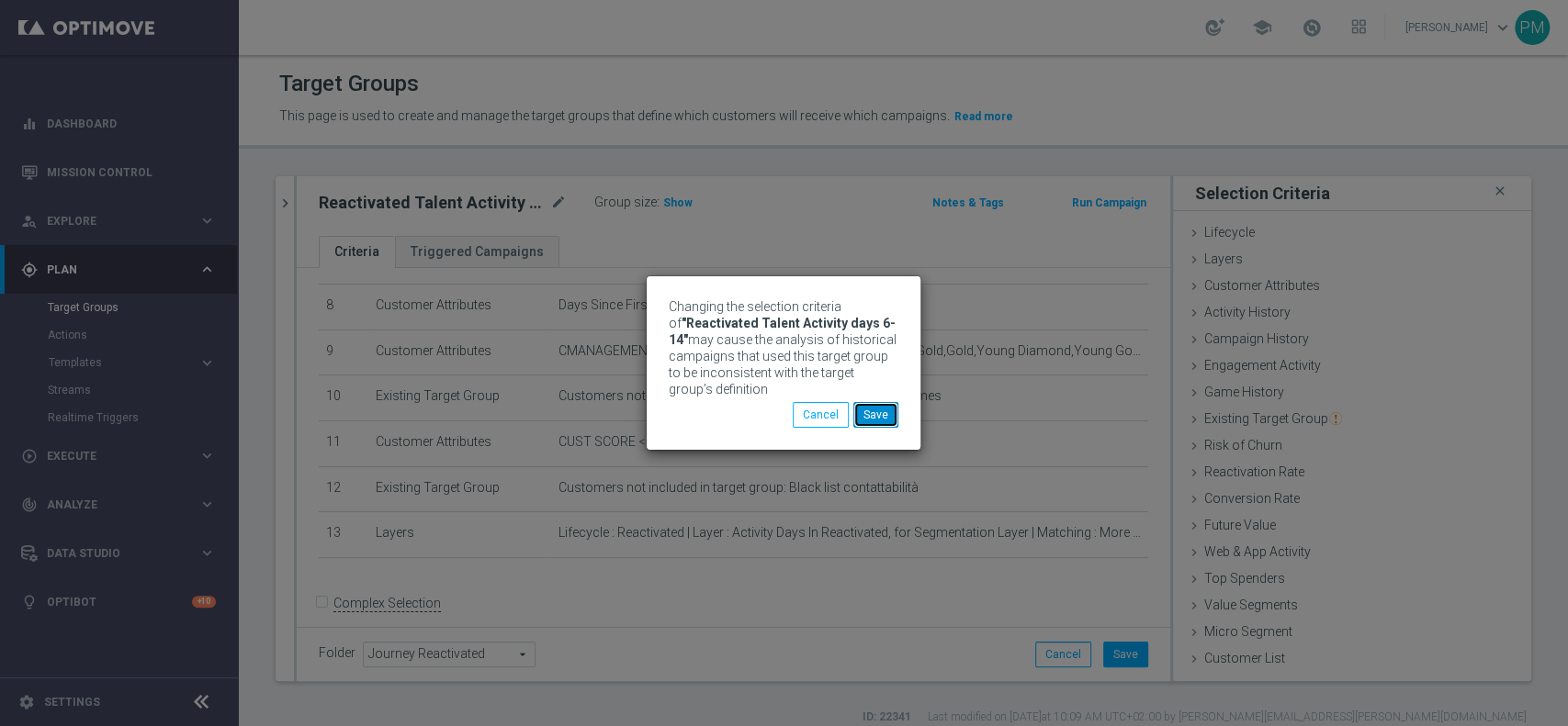
click at [883, 406] on button "Save" at bounding box center [876, 415] width 45 height 25
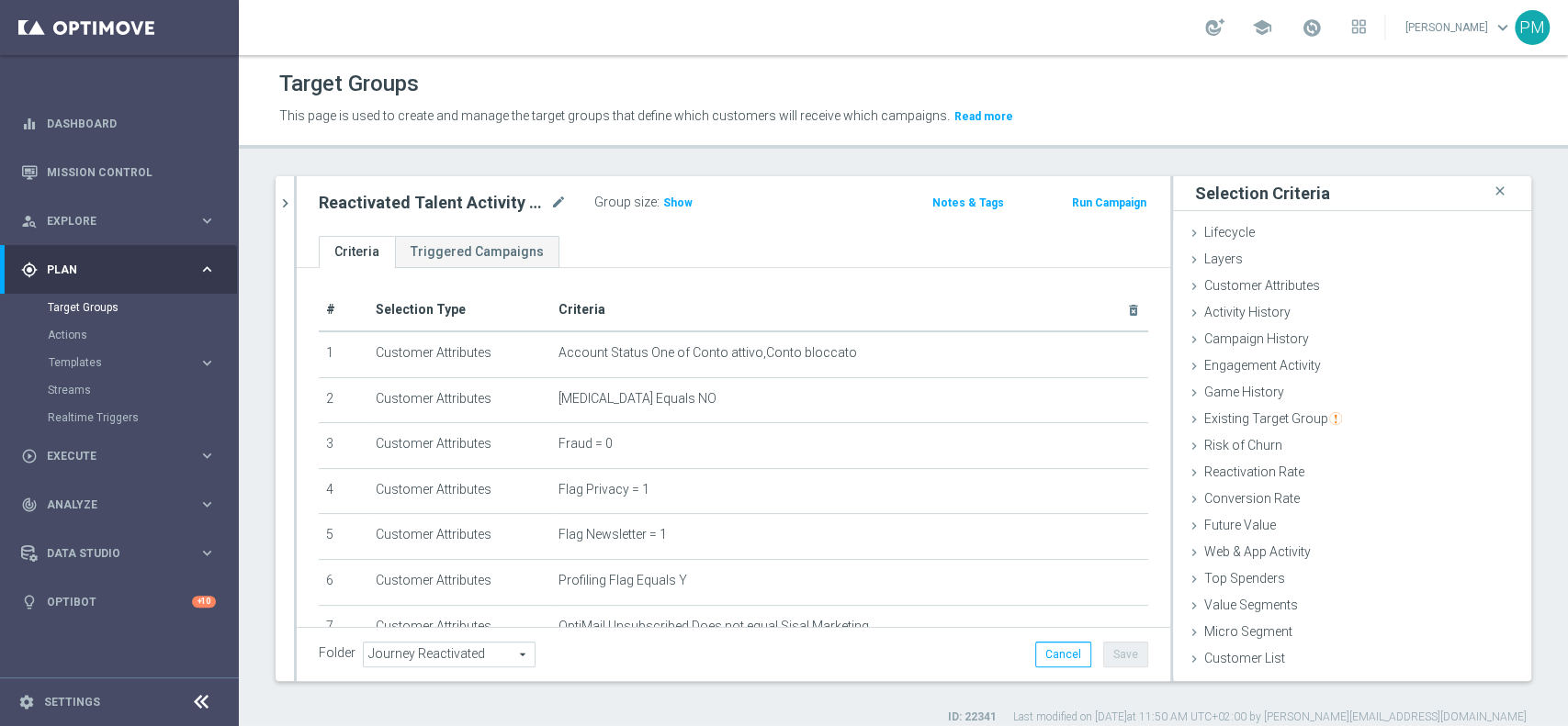
scroll to position [0, 0]
click at [287, 206] on icon "chevron_right" at bounding box center [285, 203] width 18 height 18
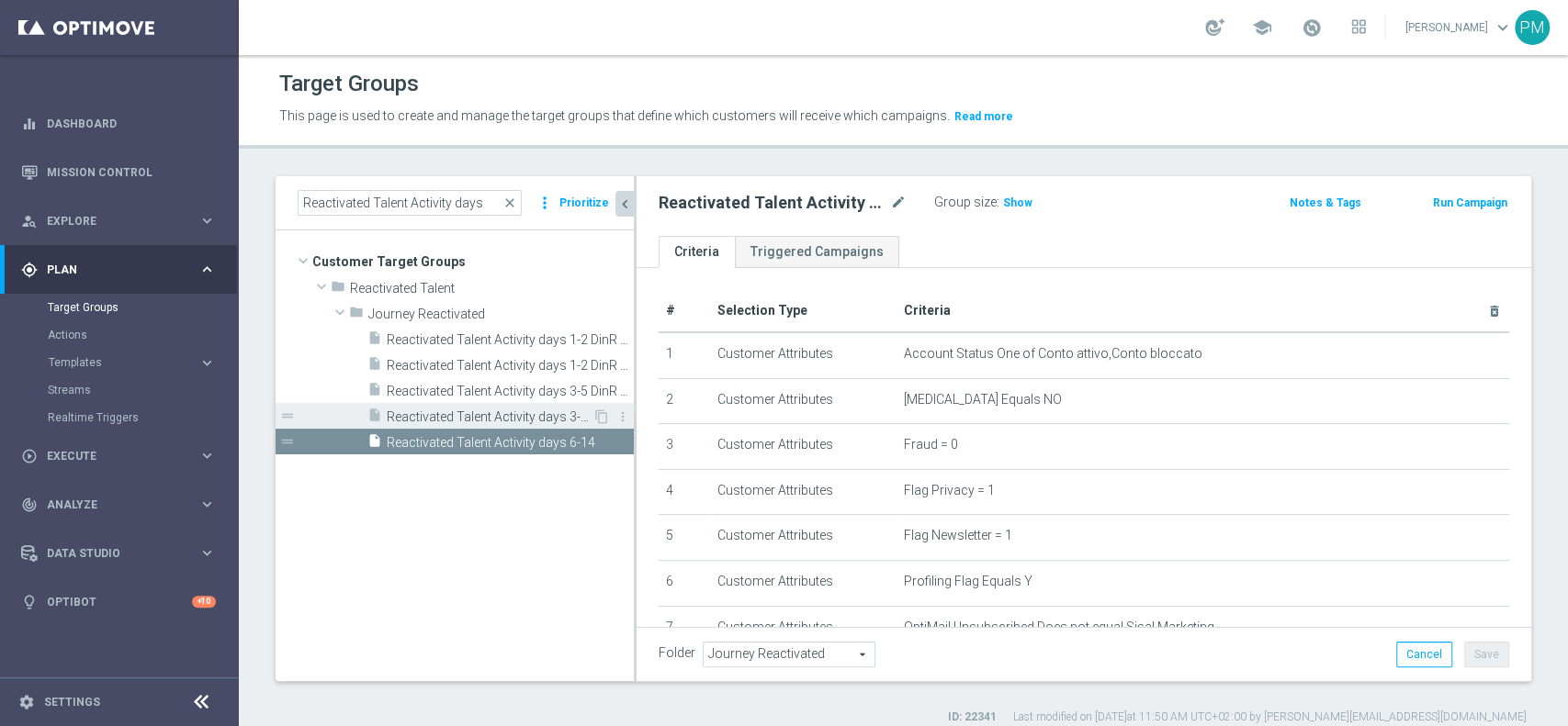
click at [515, 418] on span "Reactivated Talent Activity days 3-5 DinR 8-14" at bounding box center [489, 418] width 206 height 16
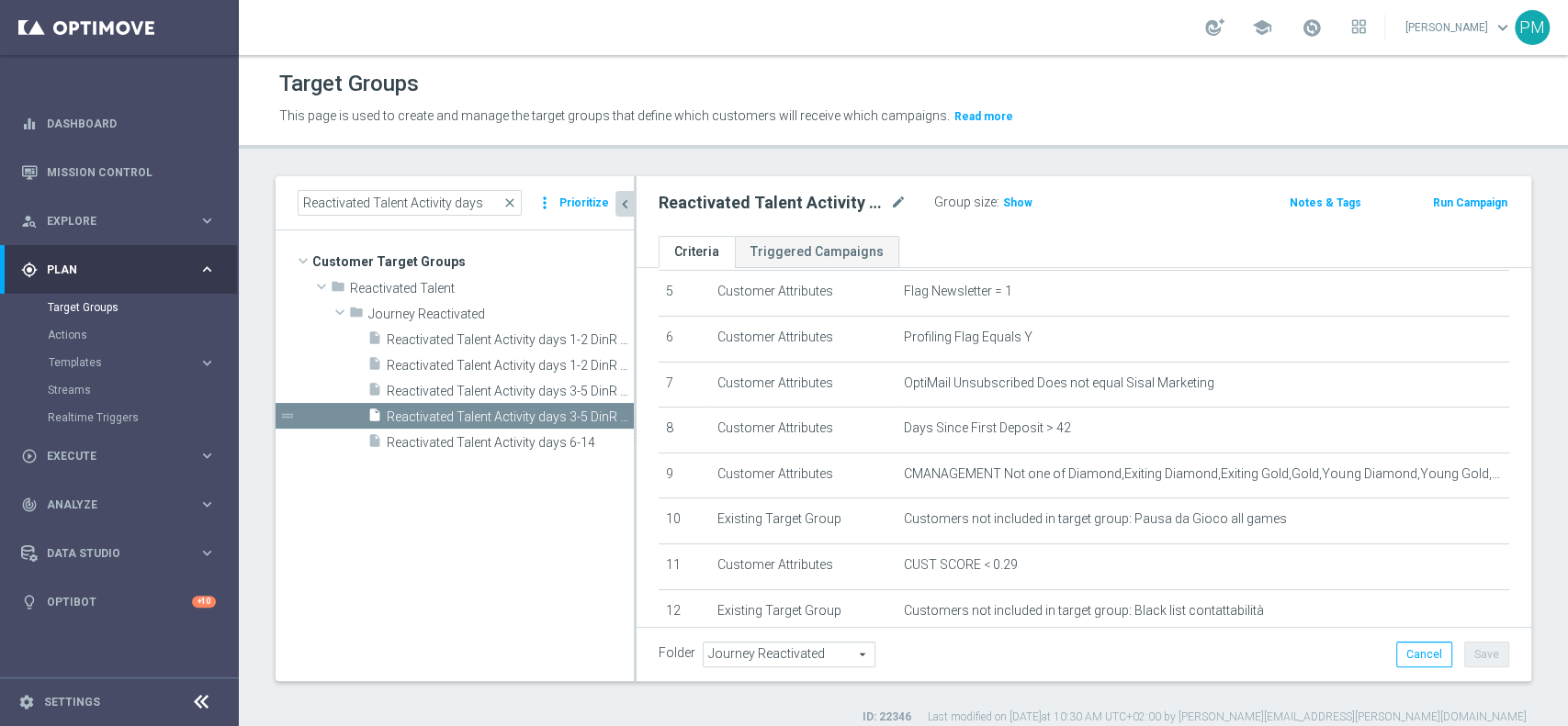
scroll to position [368, 0]
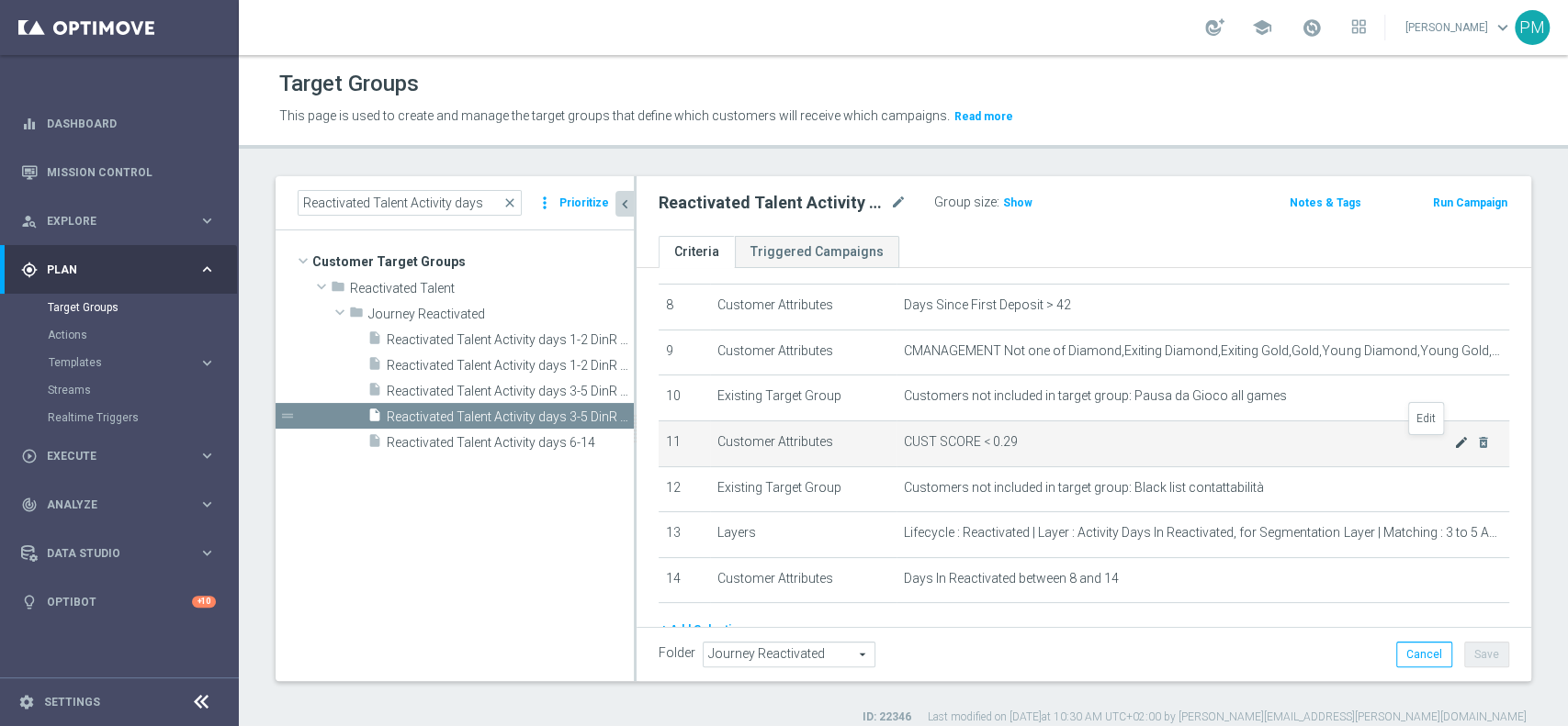
click at [1454, 448] on icon "mode_edit" at bounding box center [1462, 443] width 15 height 15
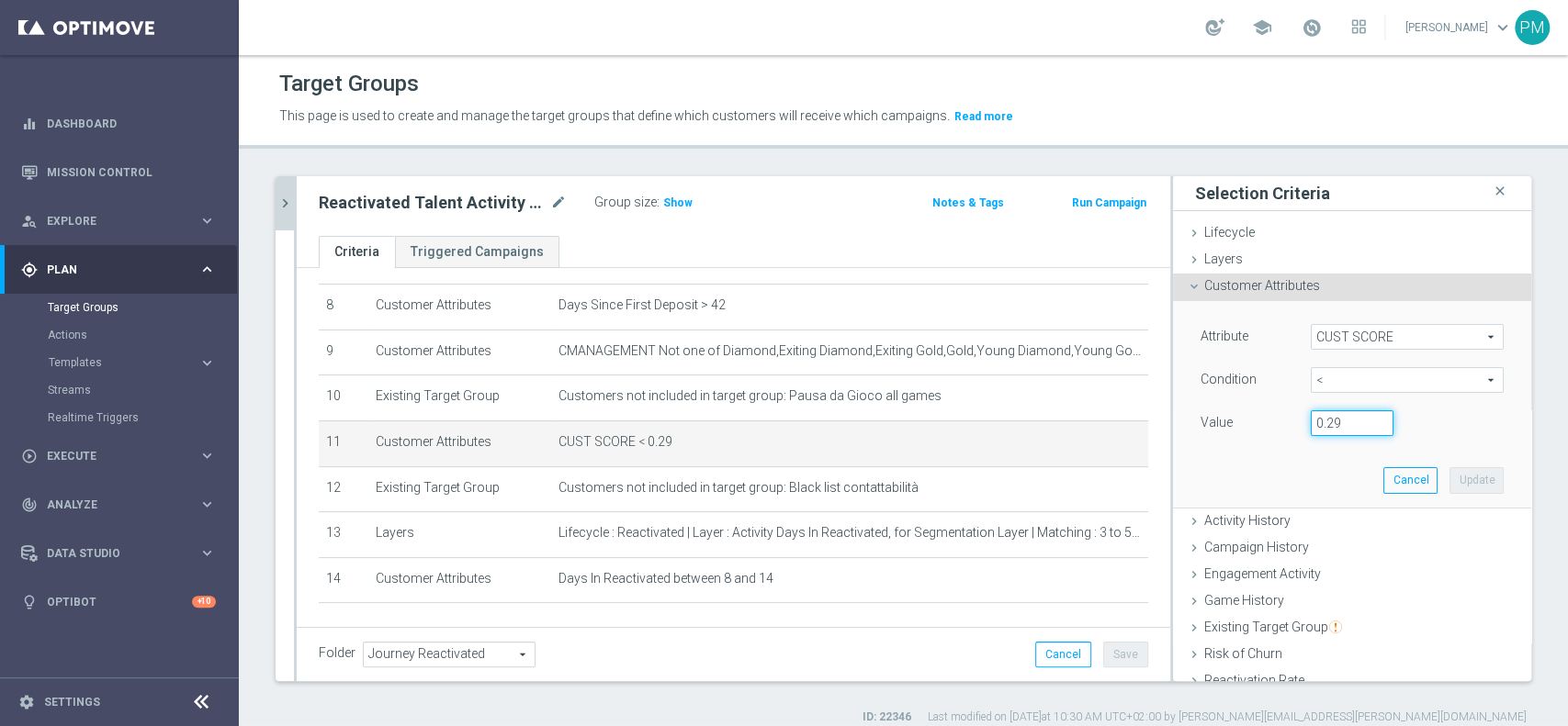
click at [1317, 434] on input "0.29" at bounding box center [1353, 423] width 83 height 25
type input "0.15"
click at [1449, 492] on button "Update" at bounding box center [1477, 480] width 55 height 25
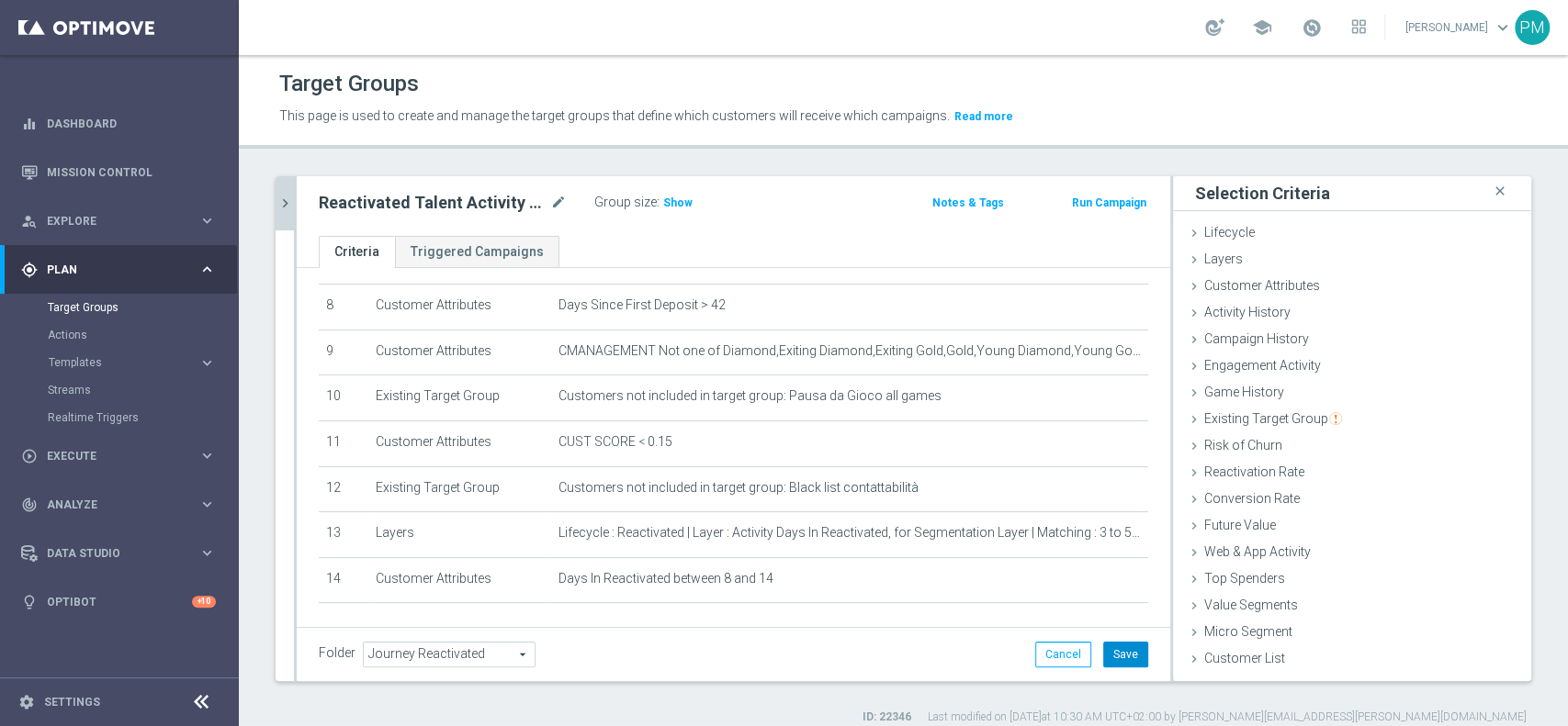
click at [1112, 650] on button "Save" at bounding box center [1126, 655] width 45 height 25
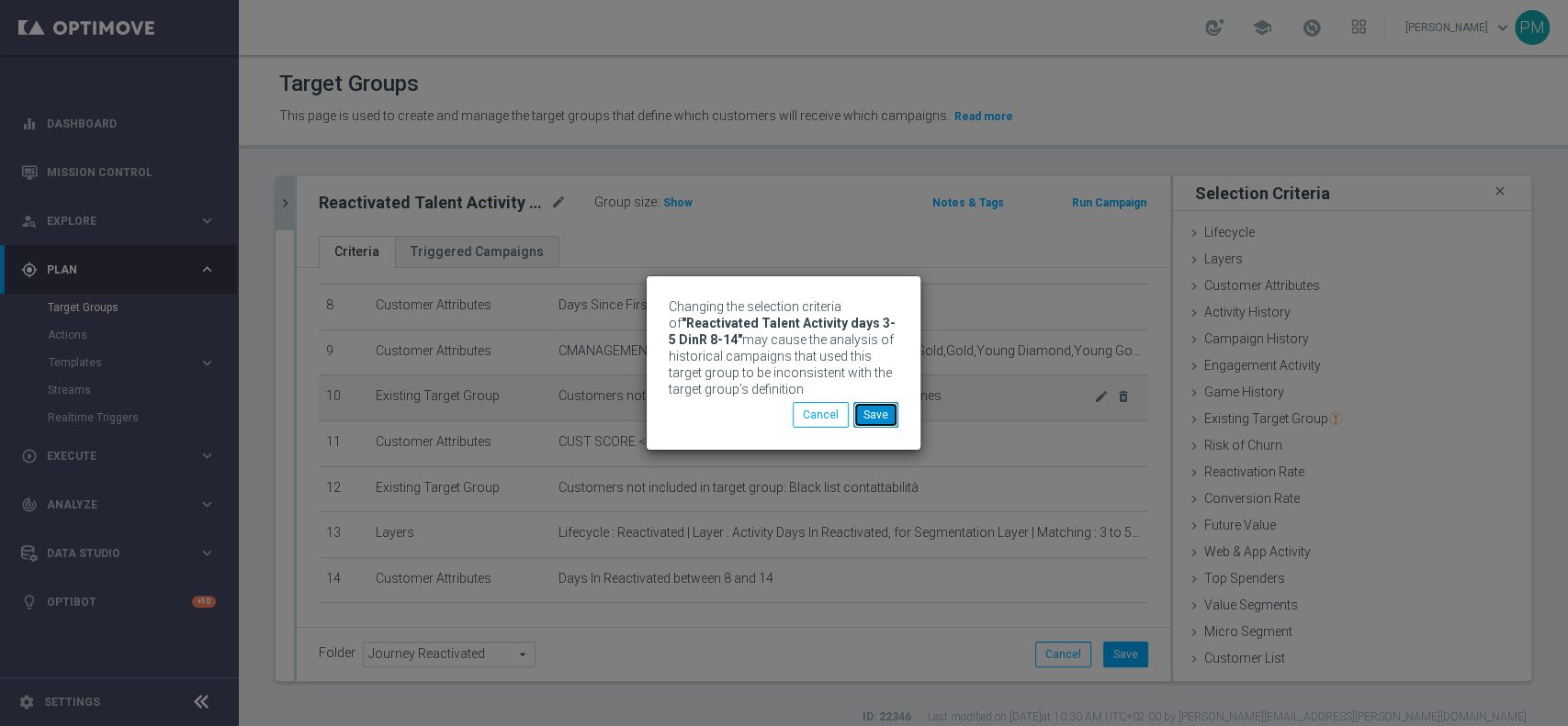
click at [897, 415] on button "Save" at bounding box center [876, 415] width 45 height 25
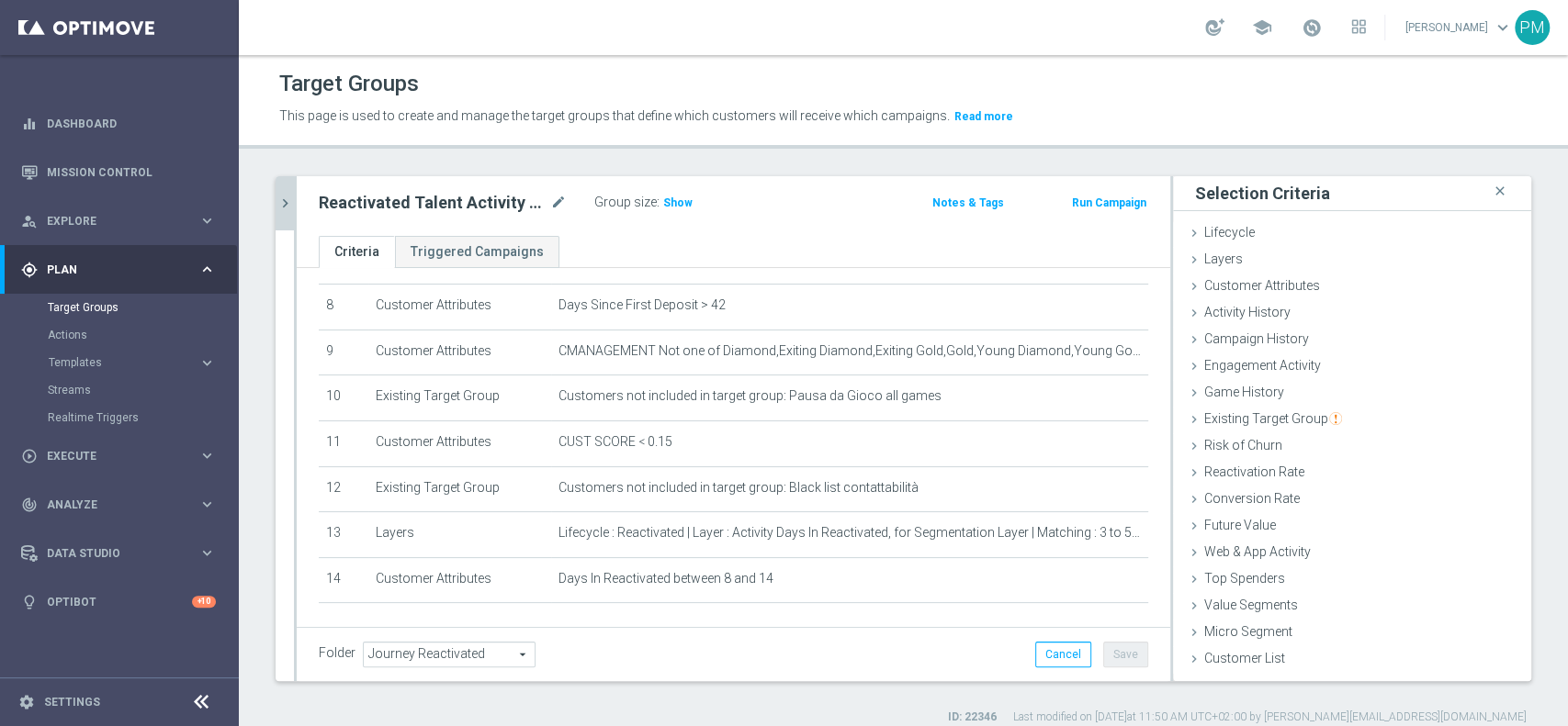
click at [279, 186] on button "chevron_right" at bounding box center [285, 203] width 19 height 55
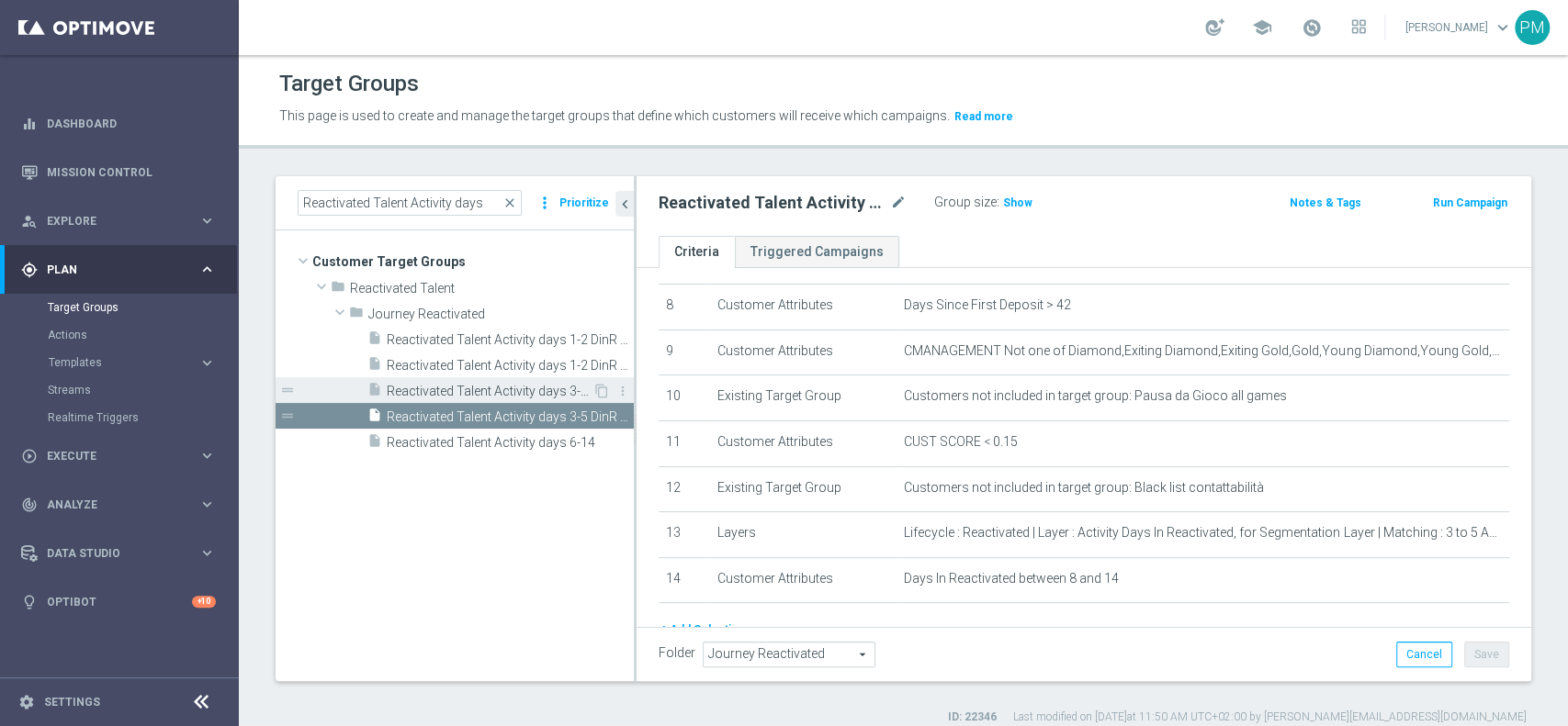
drag, startPoint x: 465, startPoint y: 386, endPoint x: 475, endPoint y: 386, distance: 10.0
click at [467, 386] on span "Reactivated Talent Activity days 3-5 DinR 1-7" at bounding box center [489, 391] width 206 height 16
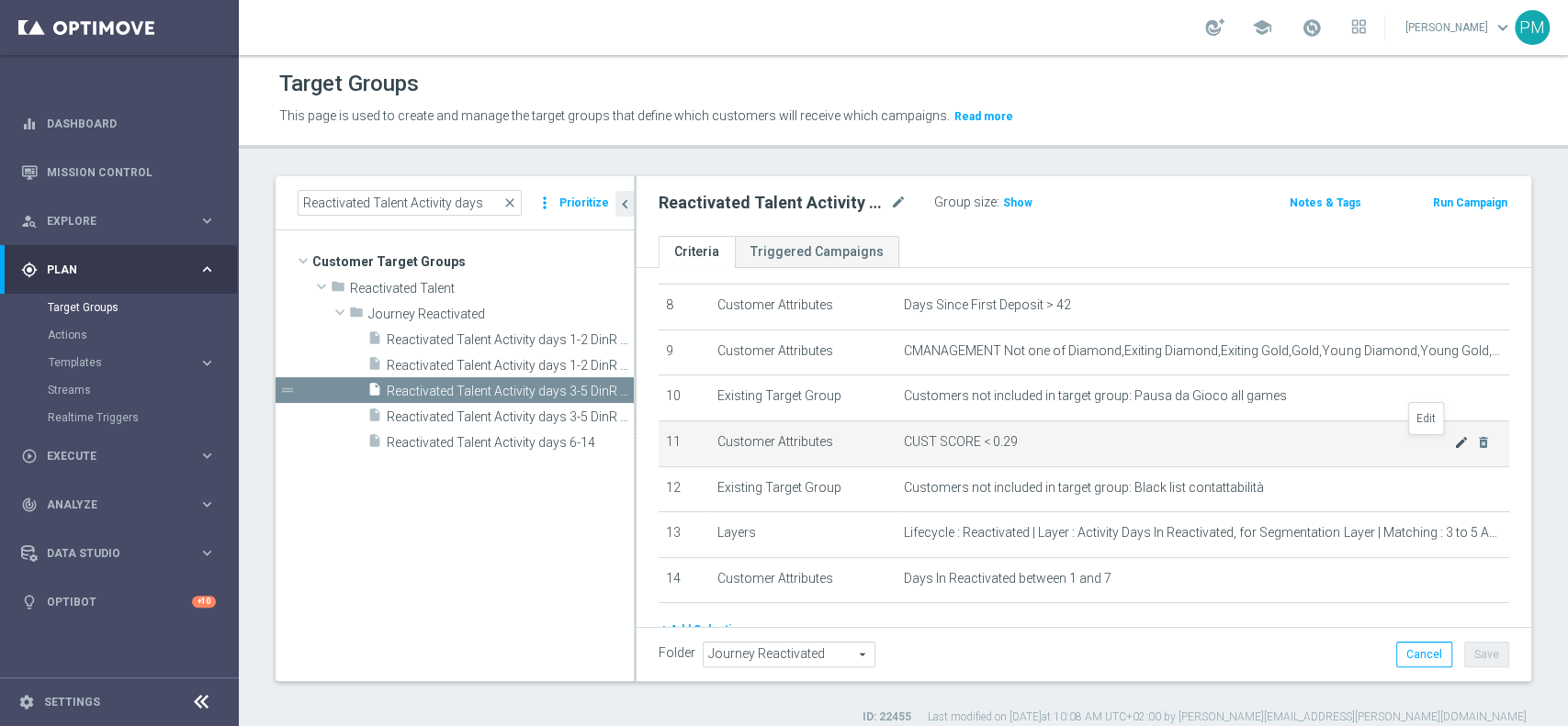
click at [1454, 444] on icon "mode_edit" at bounding box center [1462, 443] width 15 height 15
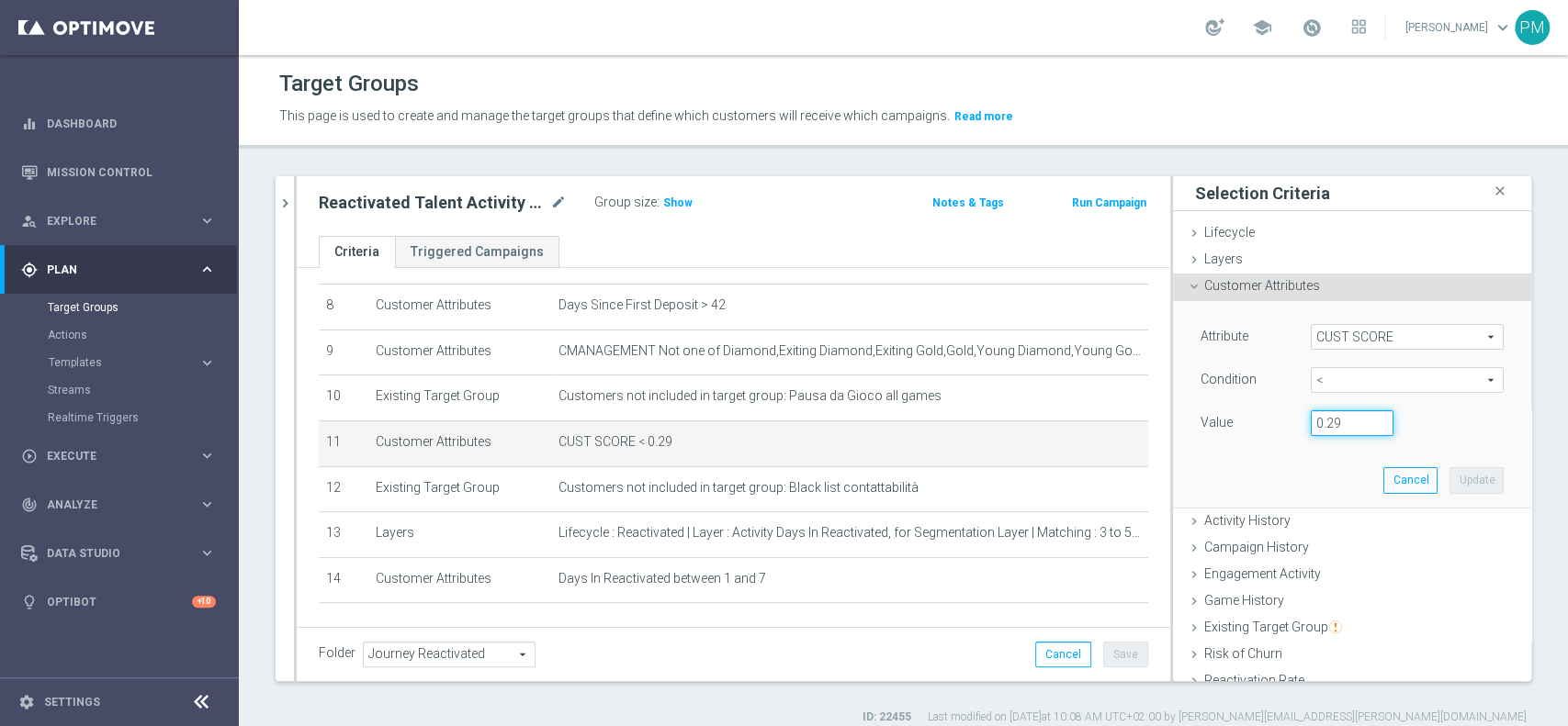
click at [1323, 422] on input "0.29" at bounding box center [1353, 423] width 83 height 25
type input "0.15"
click at [1449, 473] on button "Update" at bounding box center [1477, 480] width 55 height 25
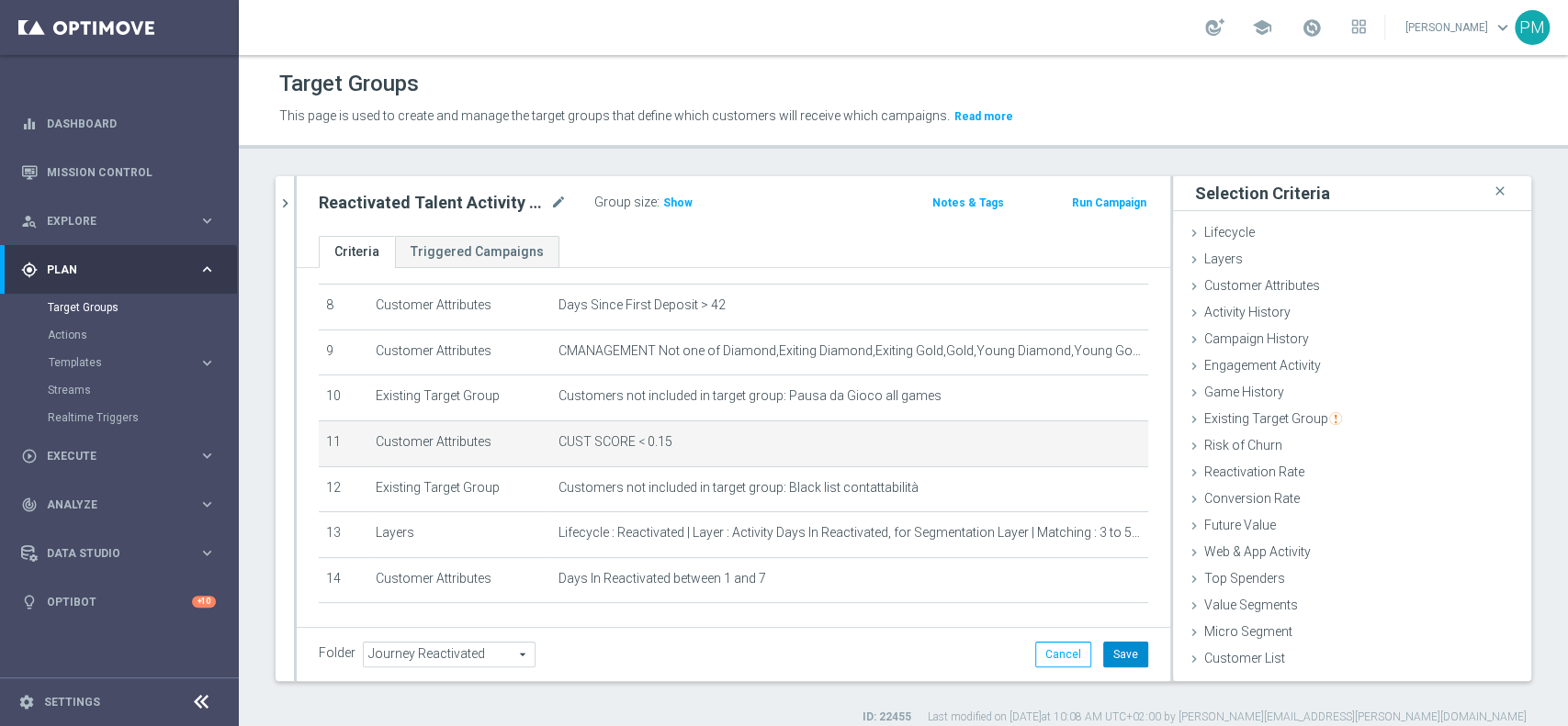
click at [1103, 650] on button "Save" at bounding box center [1126, 655] width 45 height 25
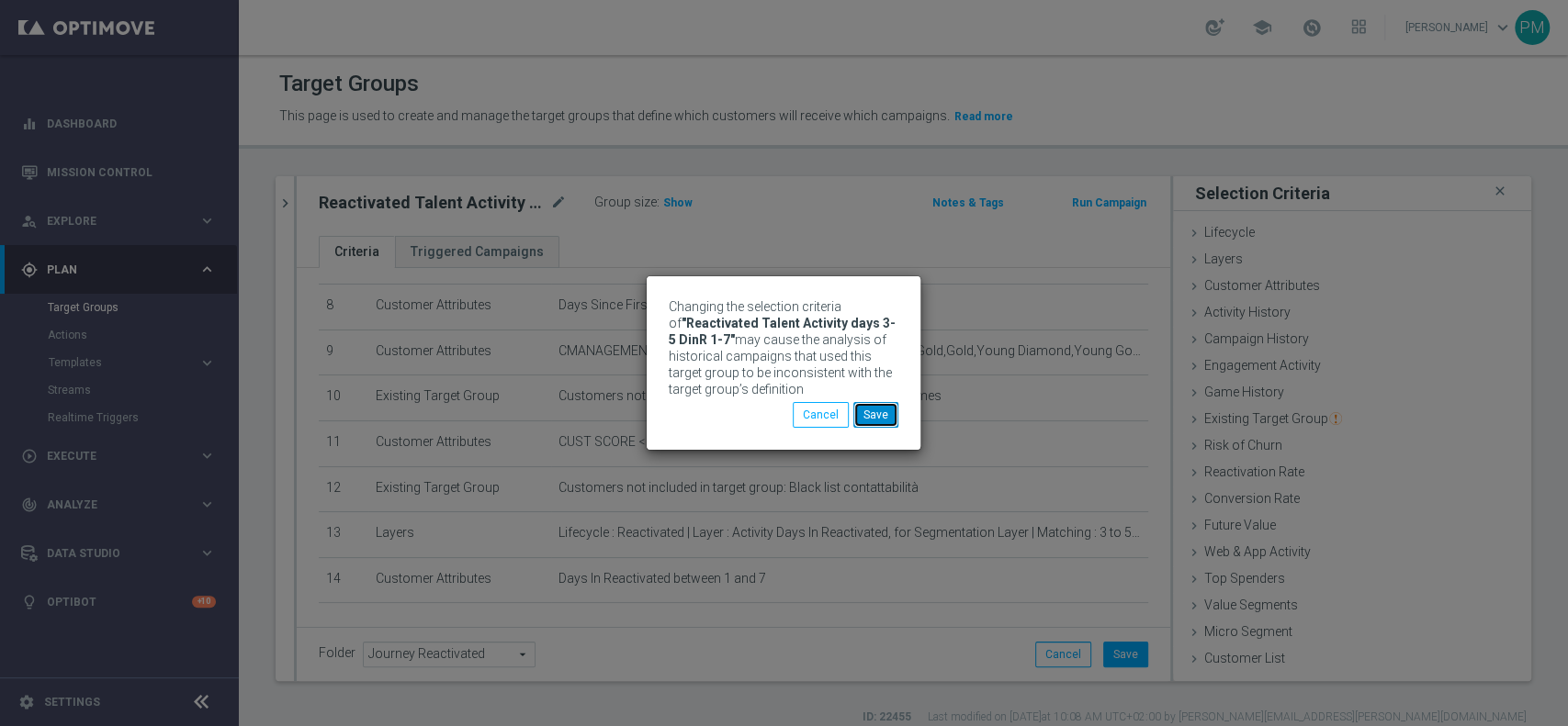
click at [863, 416] on button "Save" at bounding box center [876, 415] width 45 height 25
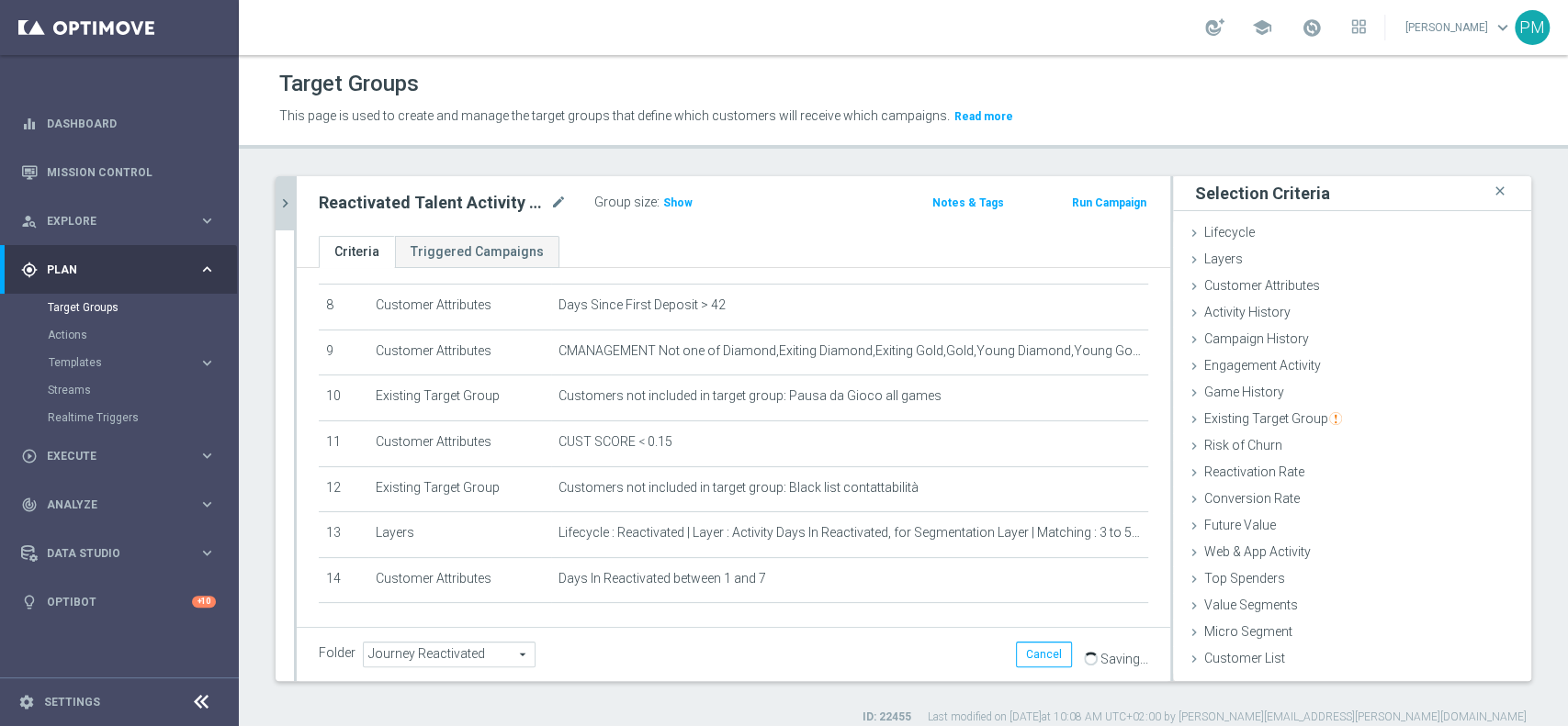
click at [279, 195] on icon "chevron_right" at bounding box center [285, 203] width 18 height 18
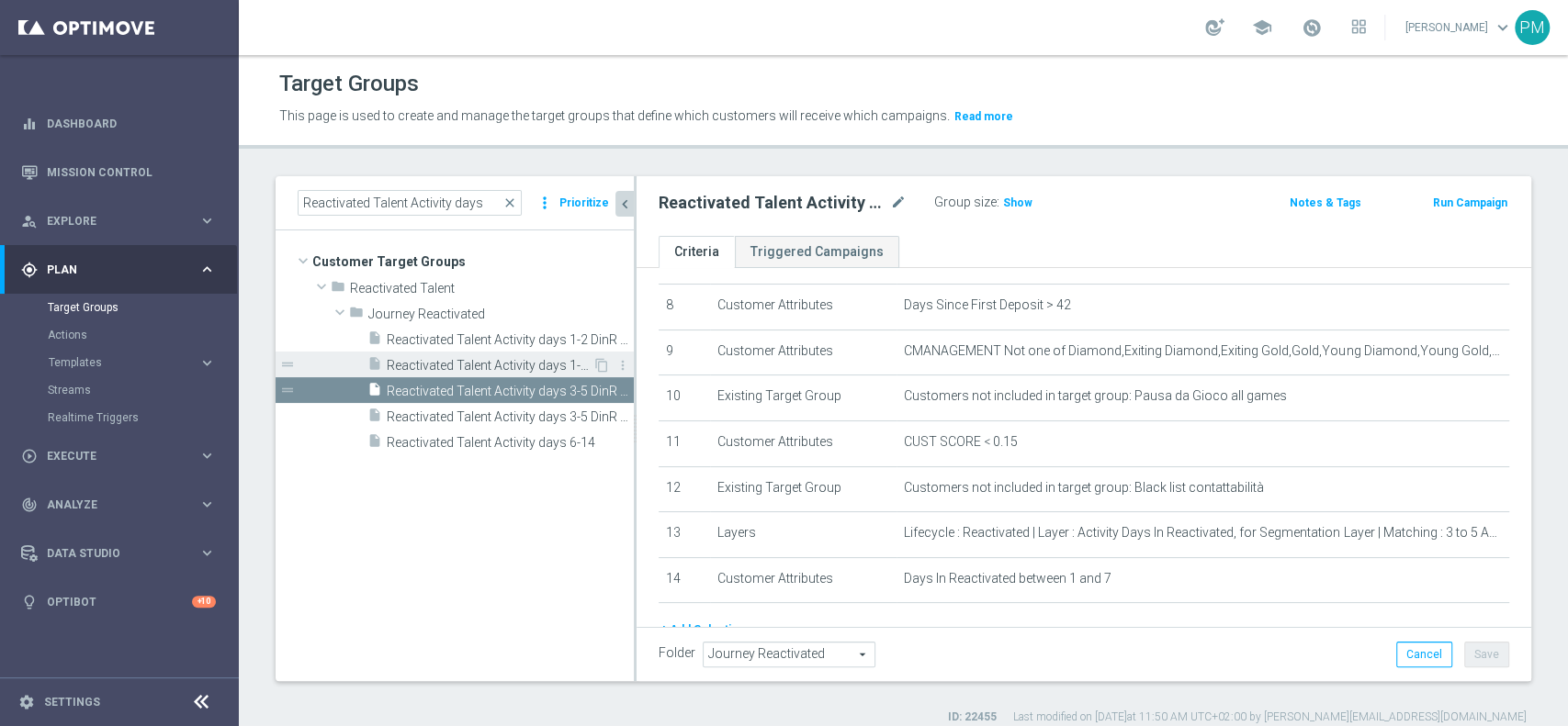
click at [535, 368] on span "Reactivated Talent Activity days 1-2 DinR 8-14" at bounding box center [489, 366] width 206 height 16
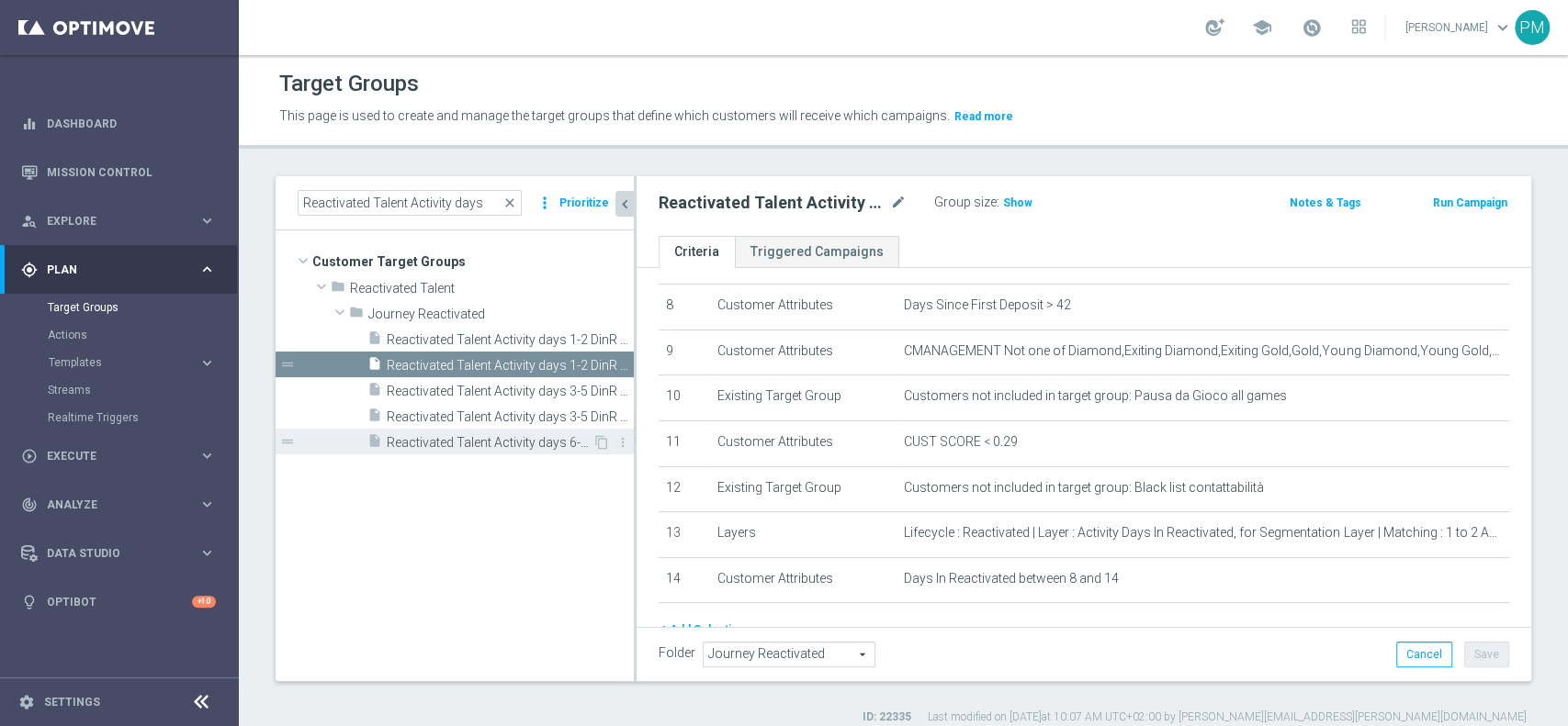
click at [507, 435] on span "Reactivated Talent Activity days 6-14" at bounding box center [489, 443] width 206 height 16
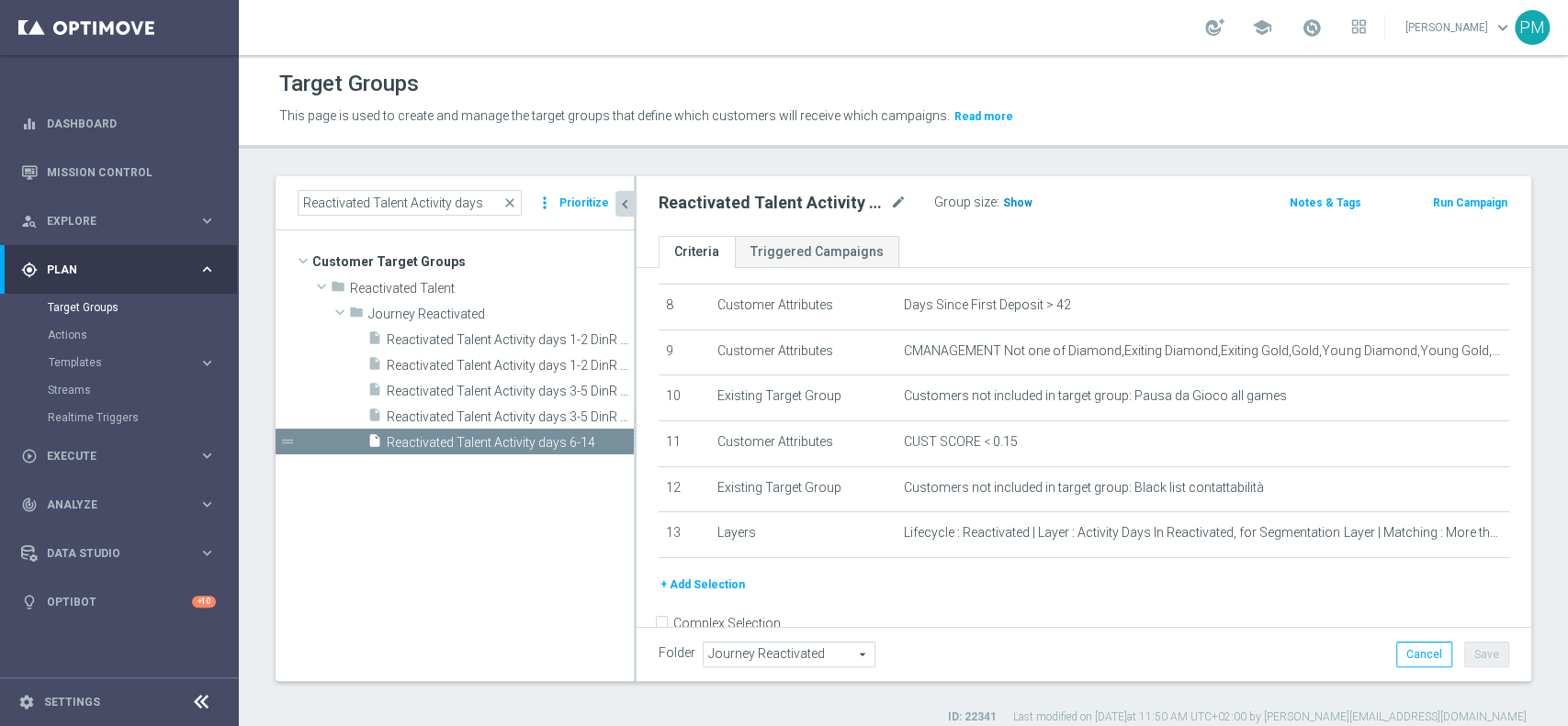
click at [1025, 202] on span "Show" at bounding box center [1017, 203] width 29 height 13
click at [496, 415] on span "Reactivated Talent Activity days 3-5 DinR 8-14" at bounding box center [489, 418] width 206 height 16
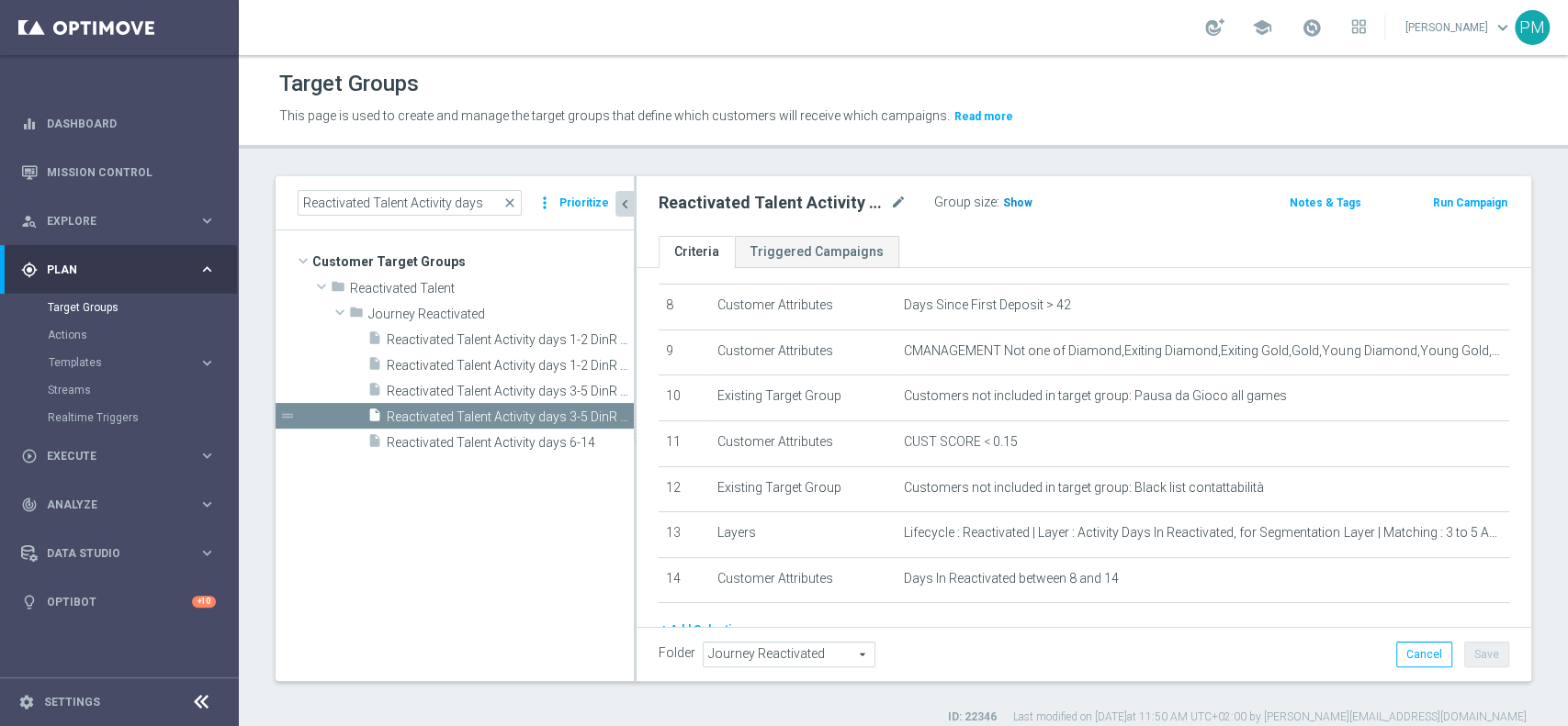
click at [1025, 199] on span "Show" at bounding box center [1017, 203] width 29 height 13
click at [449, 384] on span "Reactivated Talent Activity days 3-5 DinR 1-7" at bounding box center [489, 391] width 206 height 16
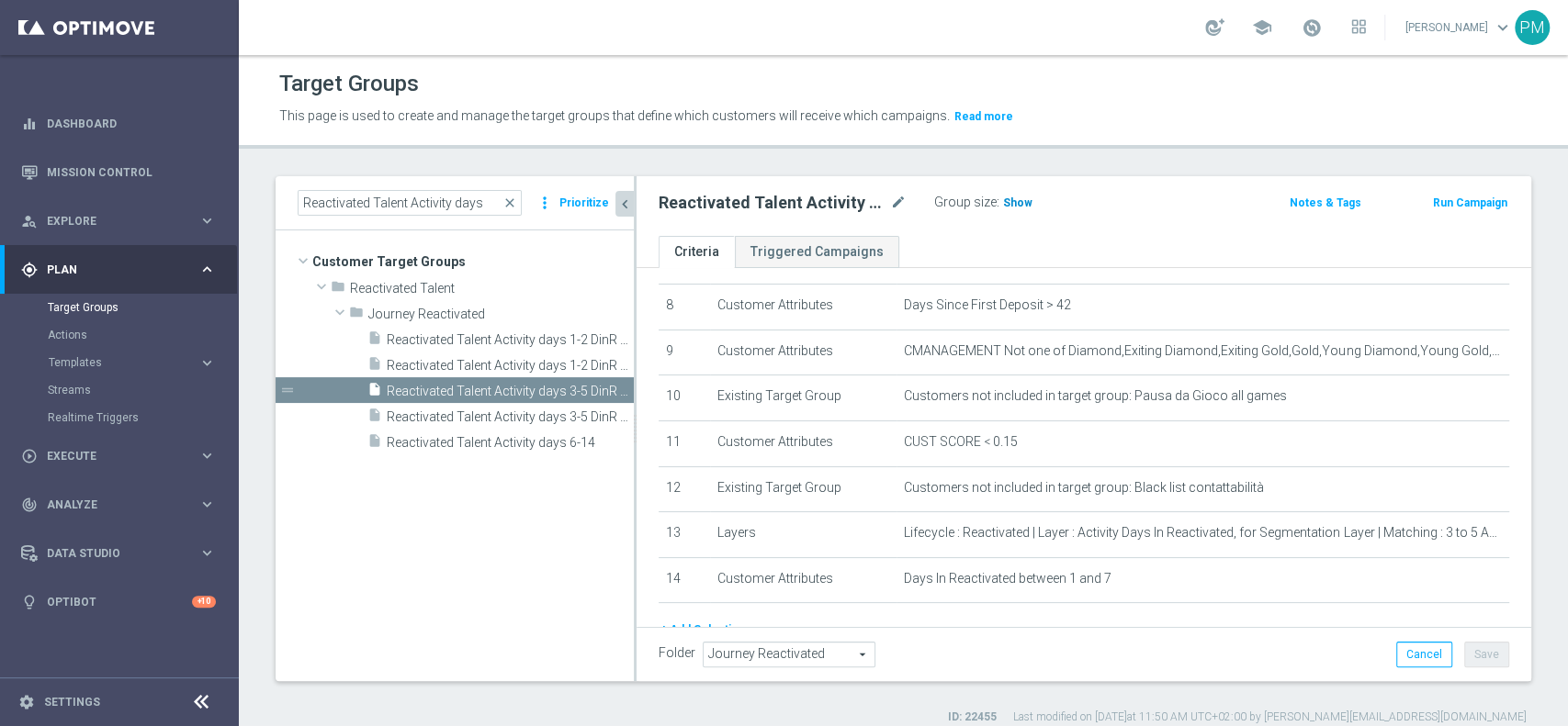
click at [1009, 197] on span "Show" at bounding box center [1017, 203] width 29 height 13
click at [483, 359] on span "Reactivated Talent Activity days 1-2 DinR 8-14" at bounding box center [489, 366] width 206 height 16
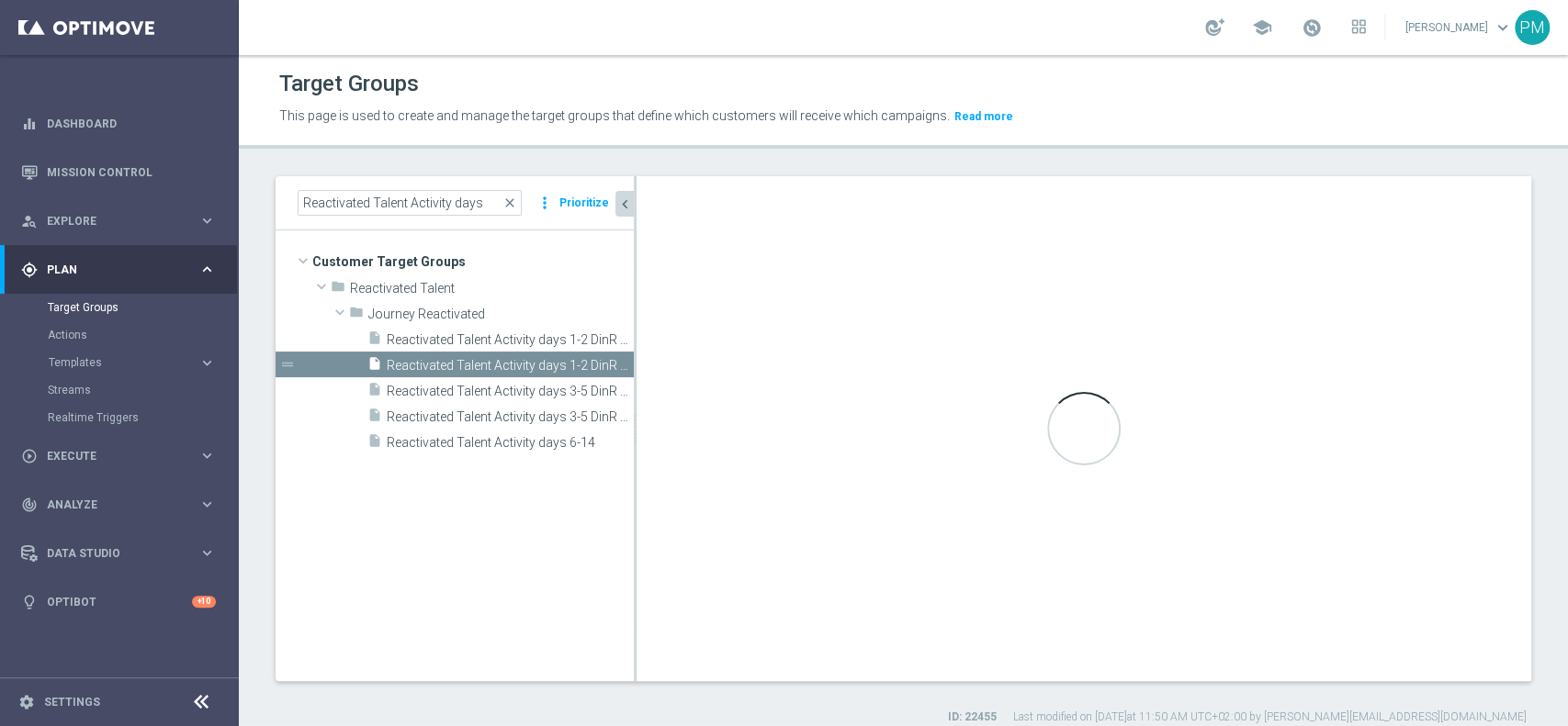
checkbox input "true"
